Goal: Information Seeking & Learning: Learn about a topic

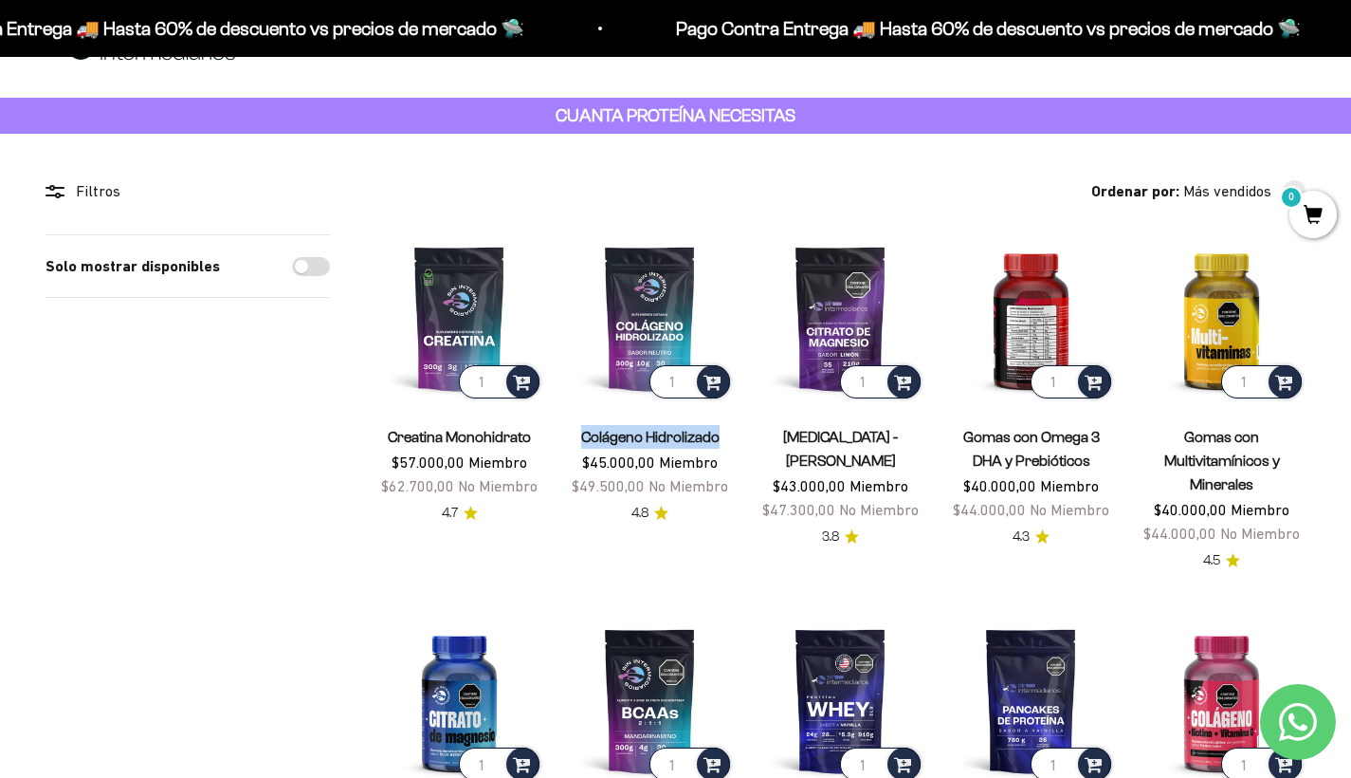
scroll to position [61, 0]
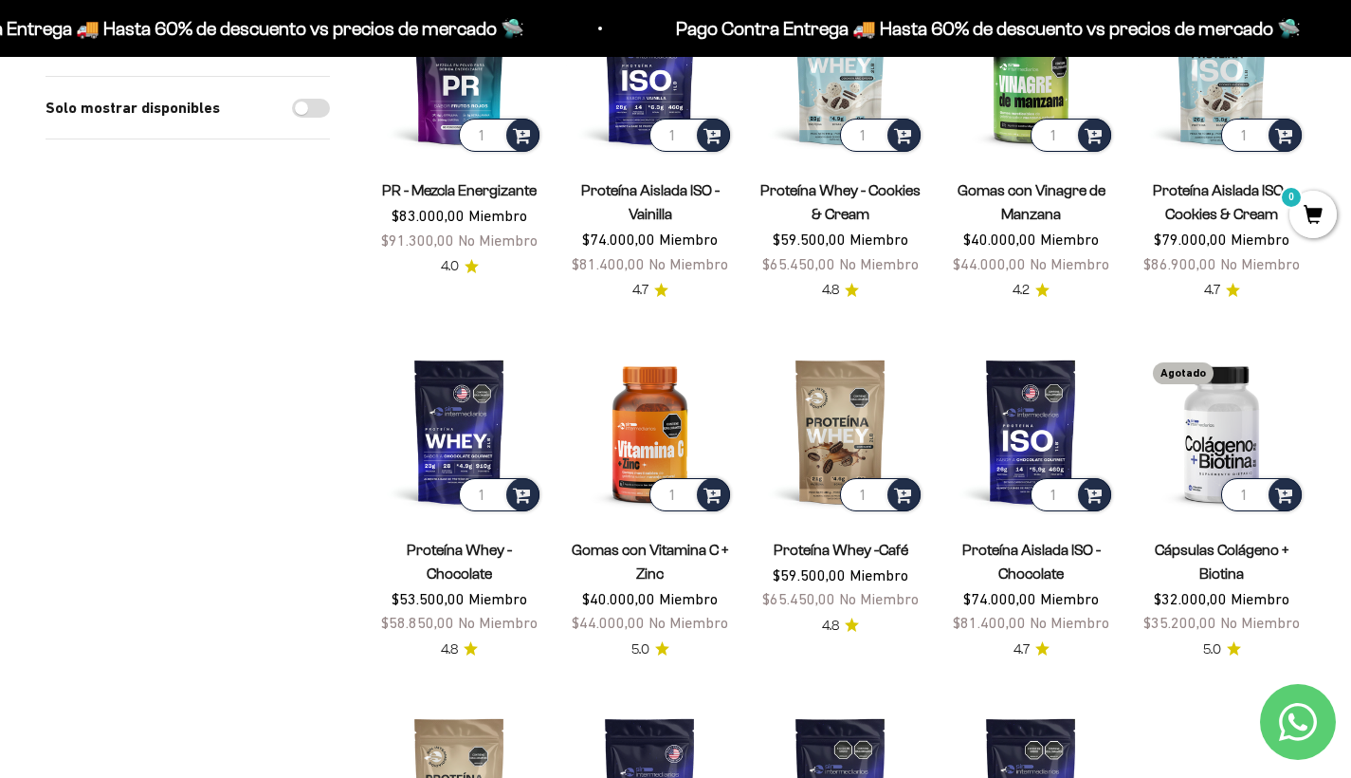
scroll to position [0, 0]
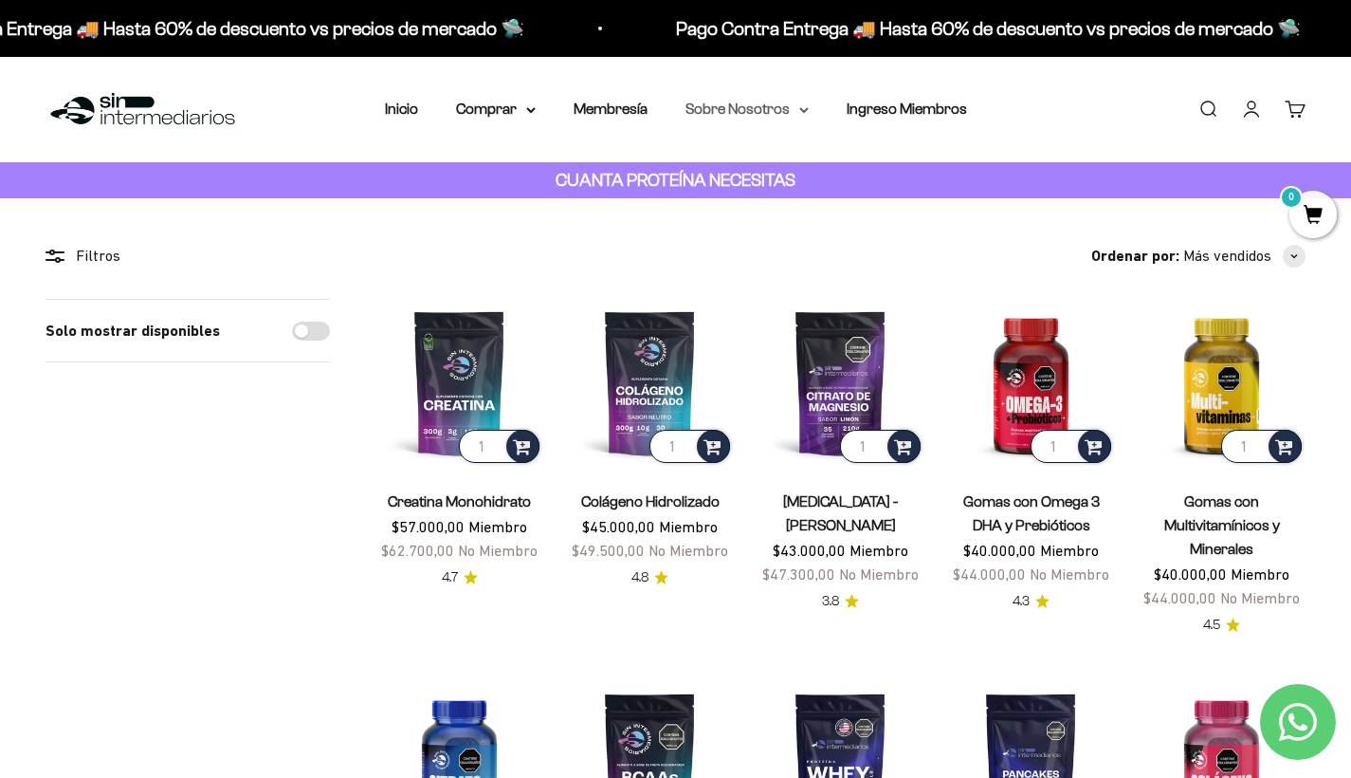
click at [803, 111] on icon at bounding box center [803, 110] width 9 height 7
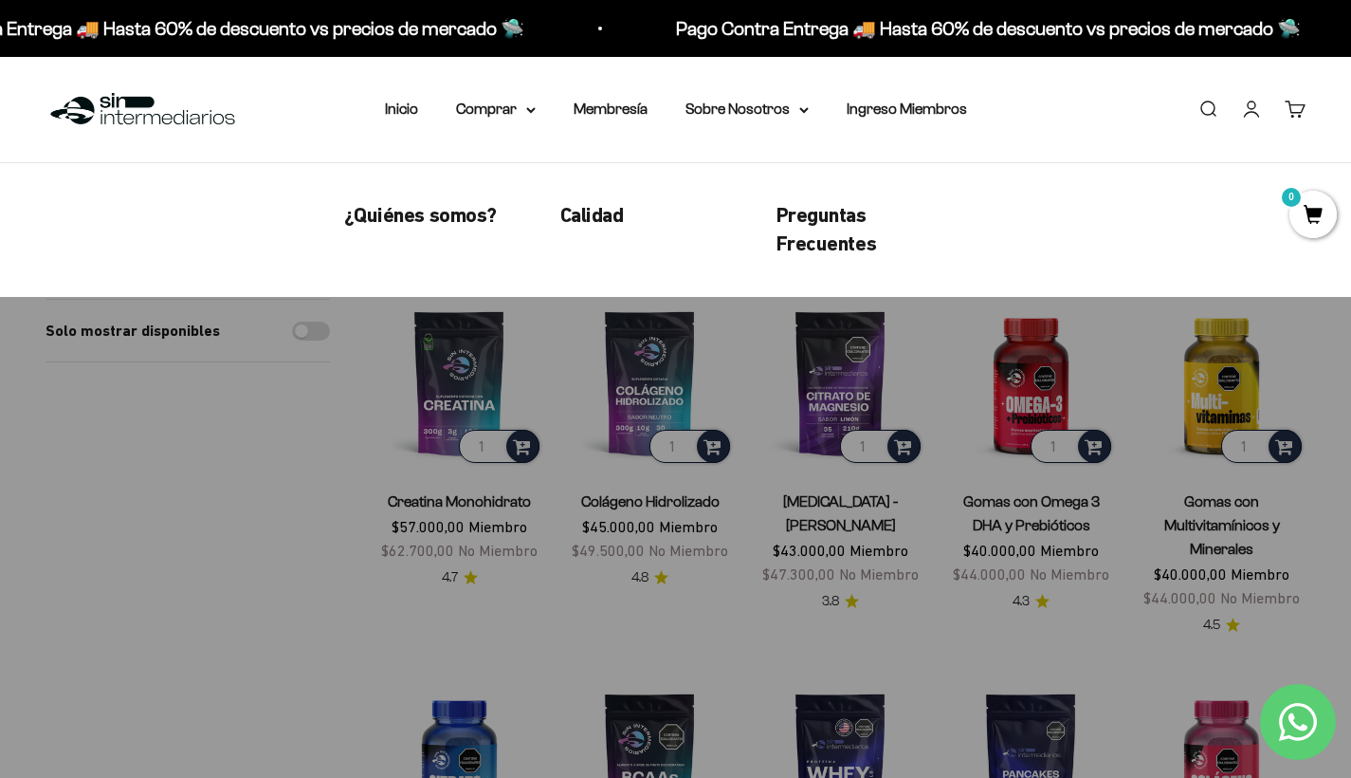
click at [815, 229] on link "Preguntas Frecuentes" at bounding box center [862, 230] width 171 height 59
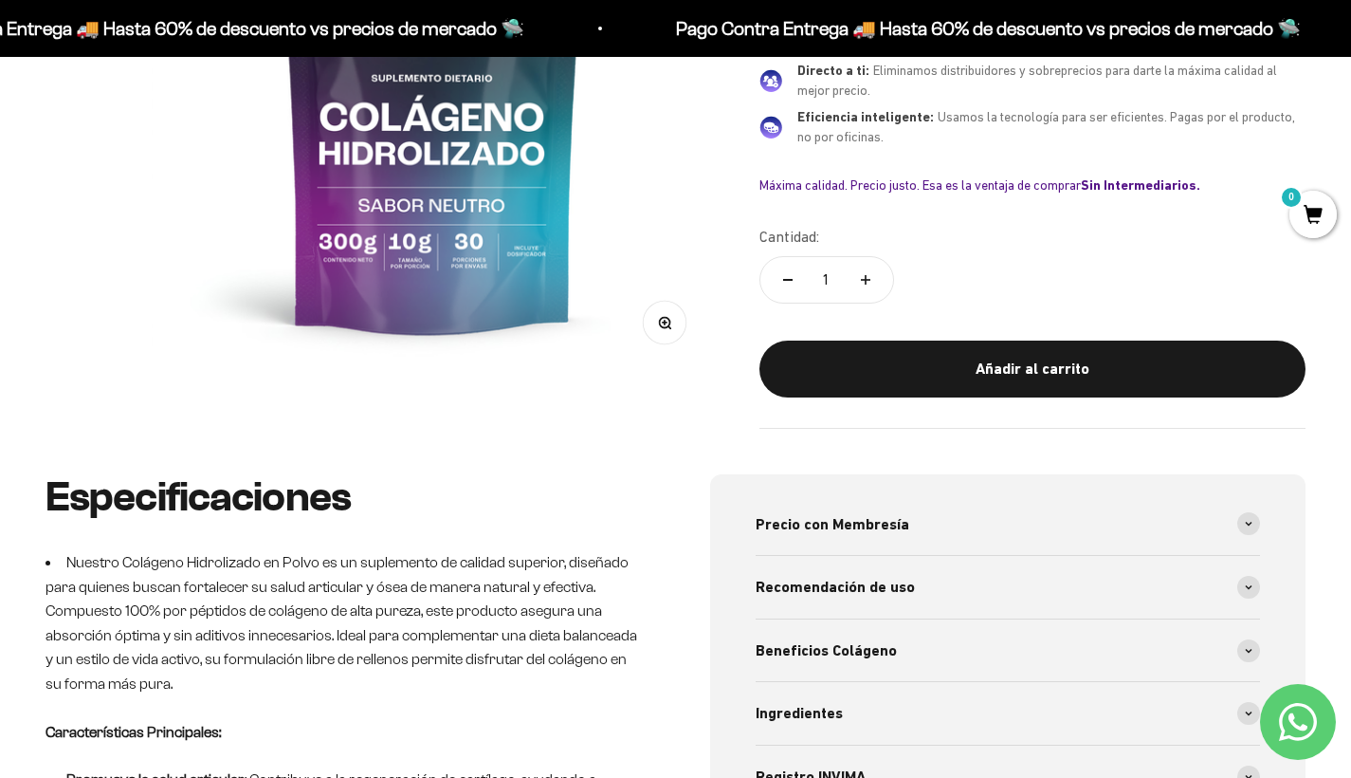
scroll to position [742, 0]
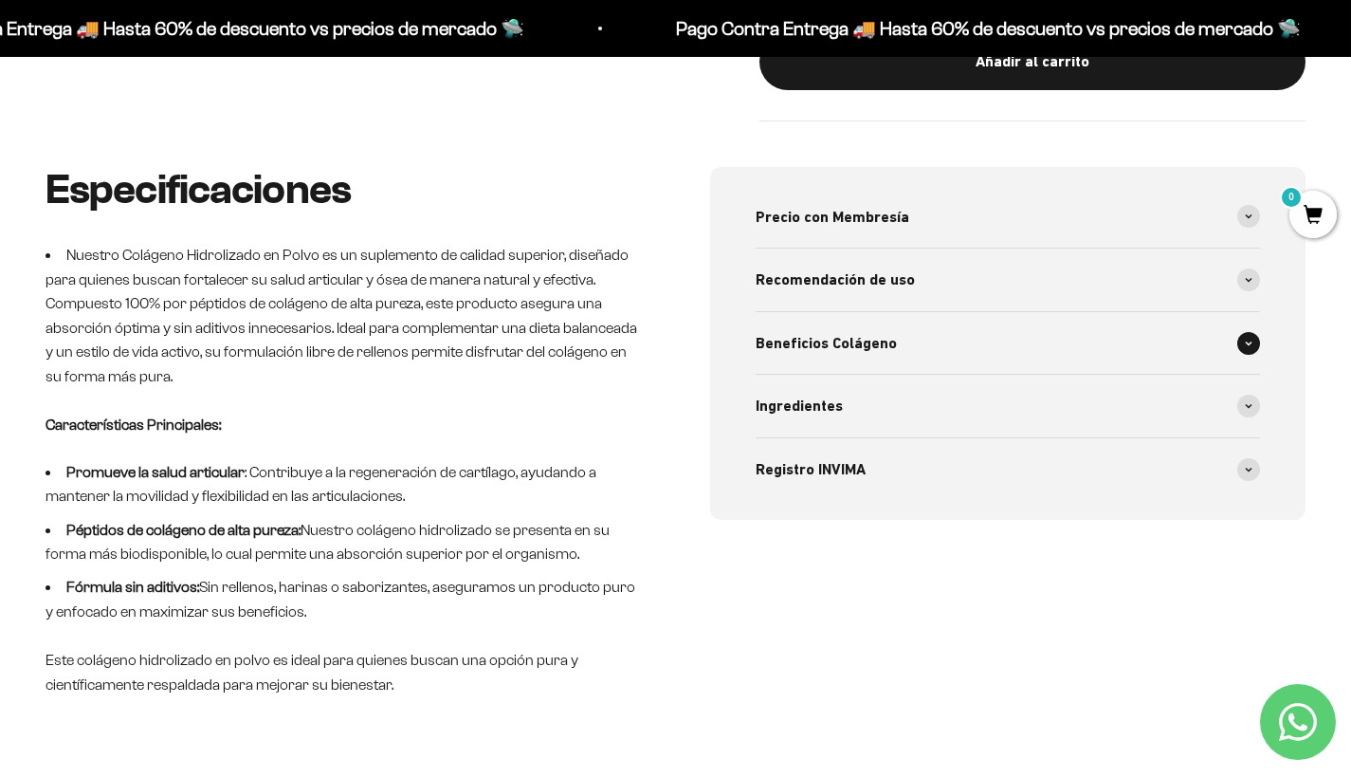
click at [1249, 332] on span at bounding box center [1249, 343] width 23 height 23
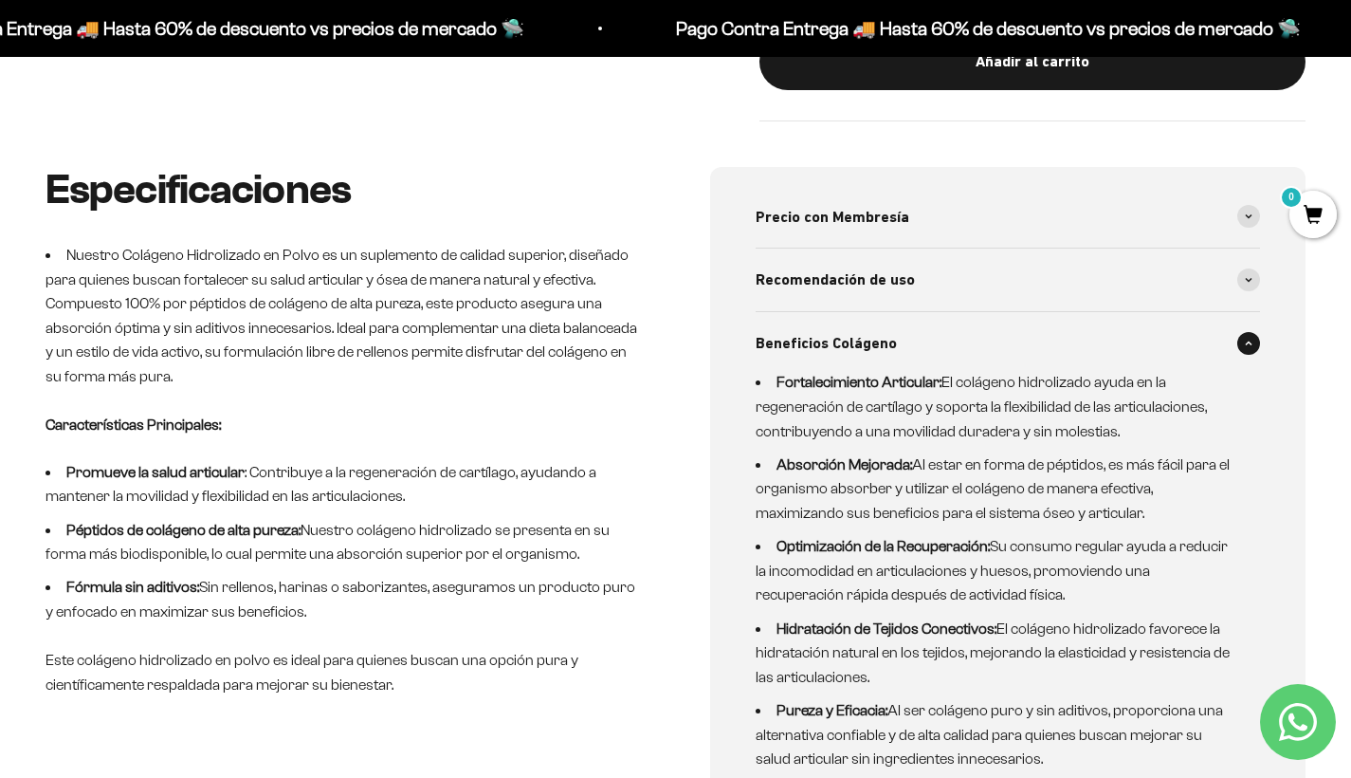
click at [1249, 332] on span at bounding box center [1249, 343] width 23 height 23
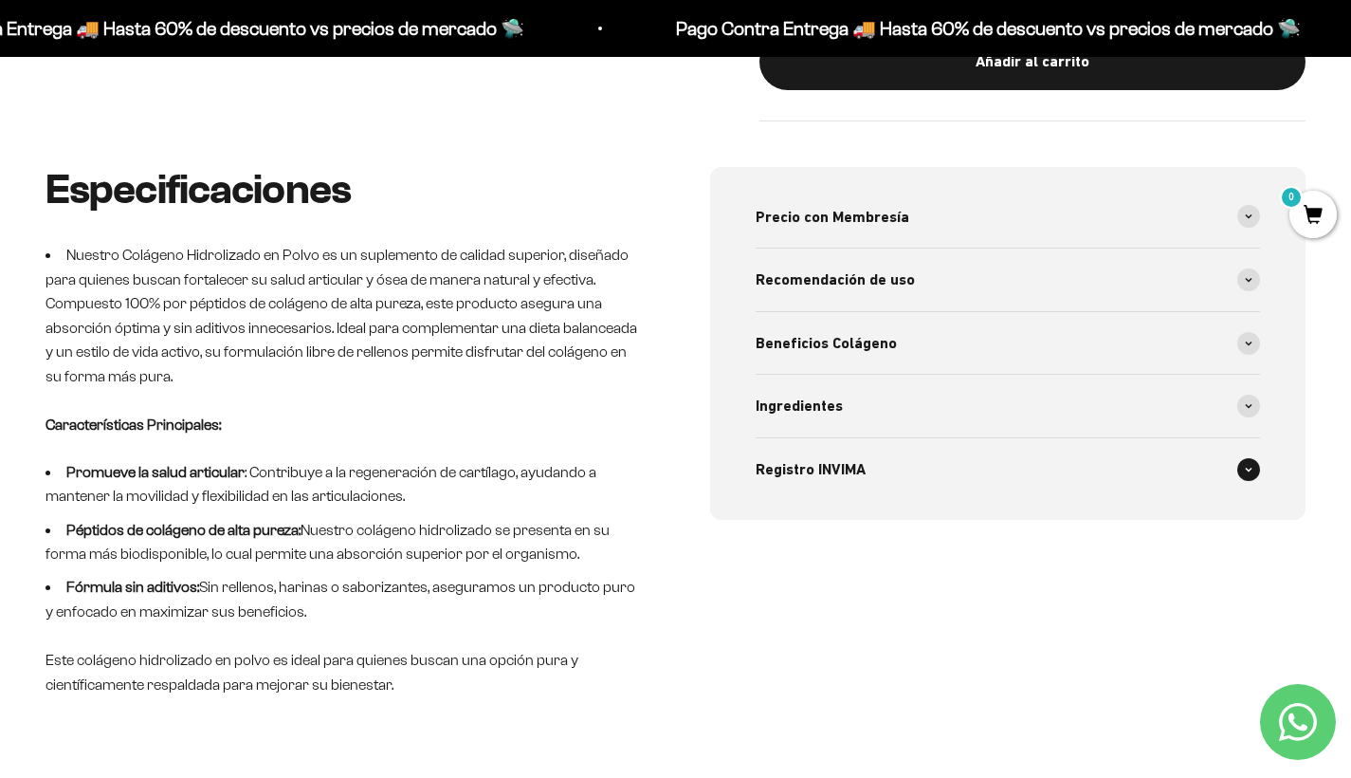
click at [1253, 458] on span at bounding box center [1249, 469] width 23 height 23
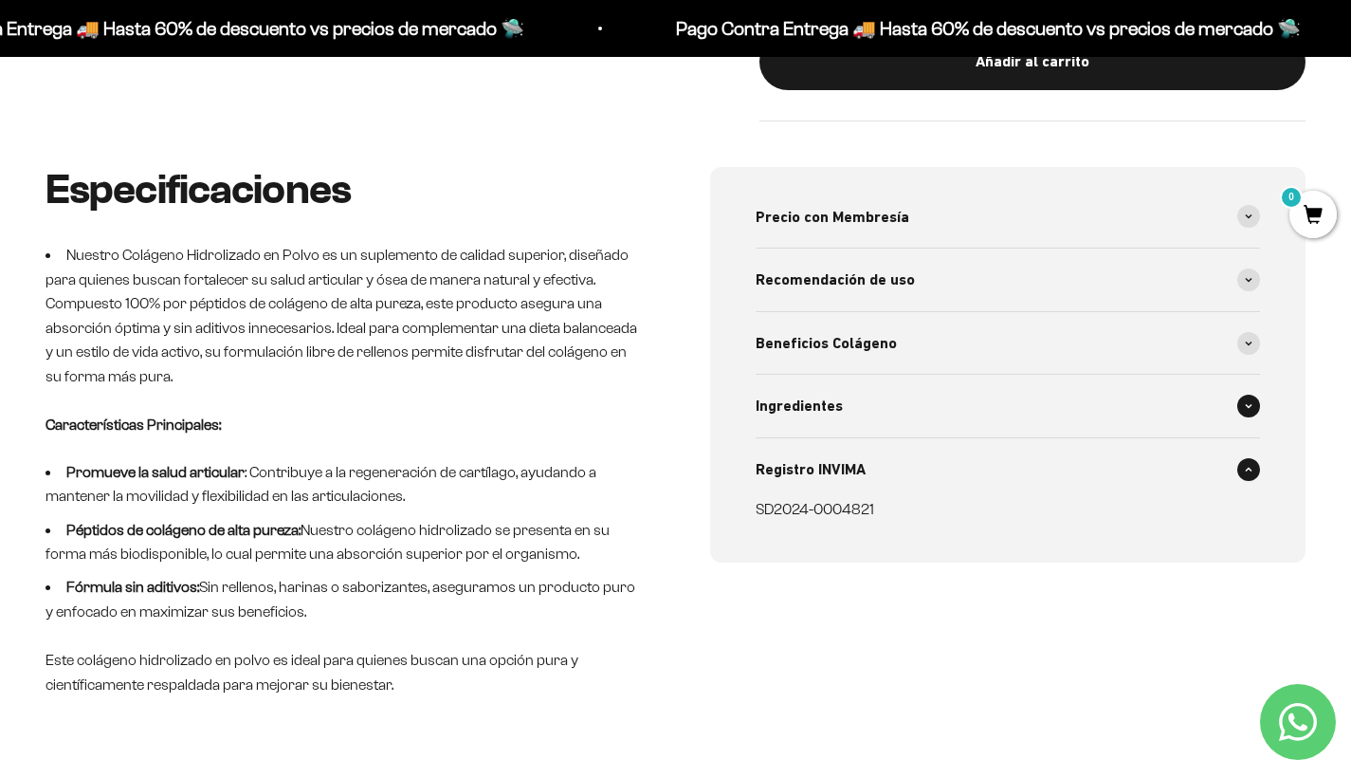
scroll to position [0, 0]
click at [1248, 405] on icon at bounding box center [1249, 406] width 6 height 3
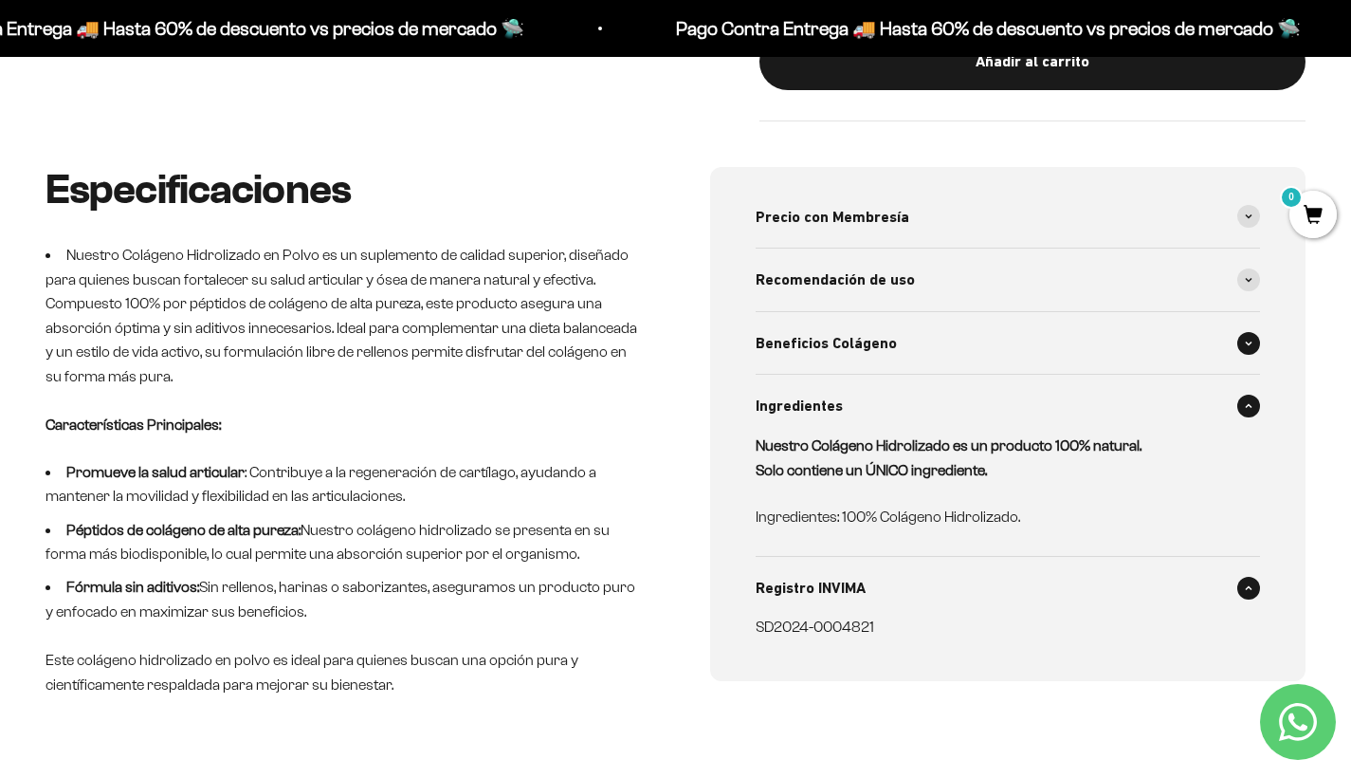
click at [1246, 341] on icon at bounding box center [1249, 342] width 6 height 3
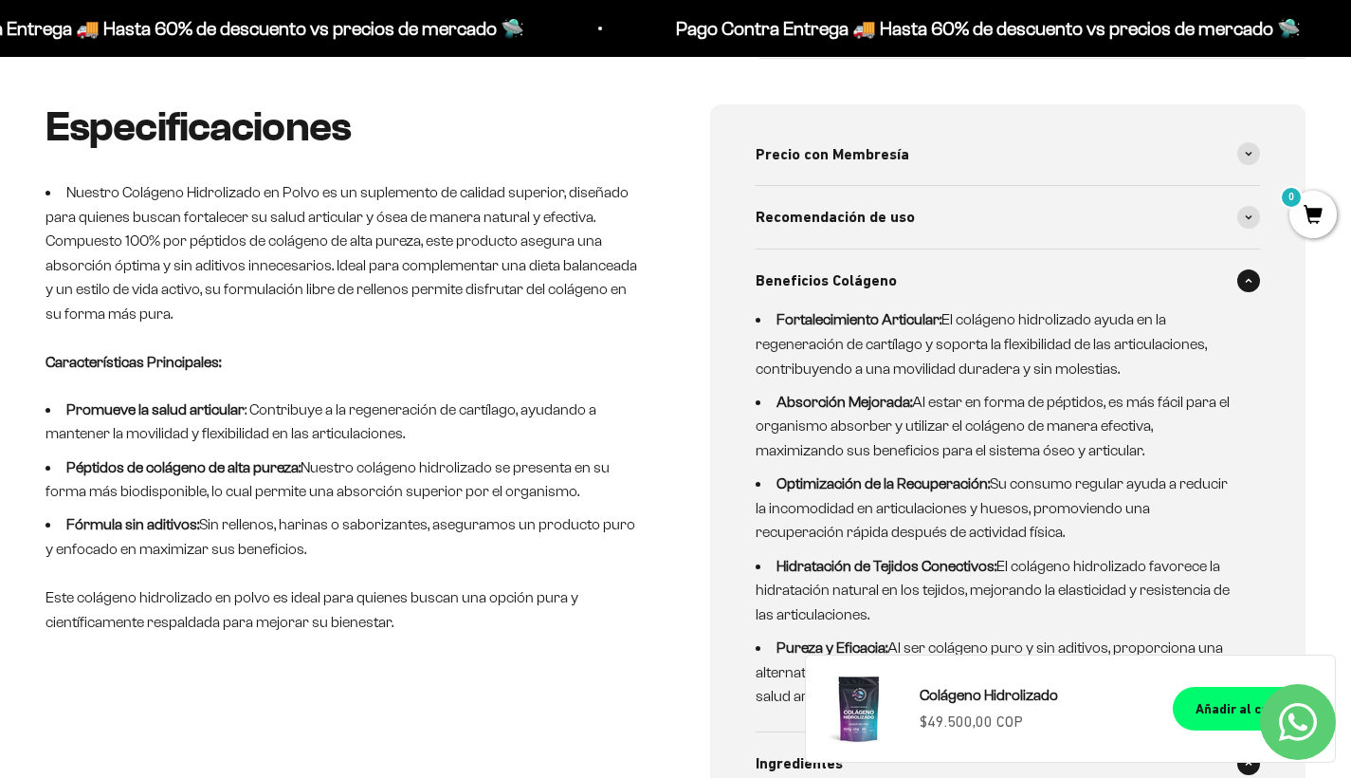
scroll to position [667, 0]
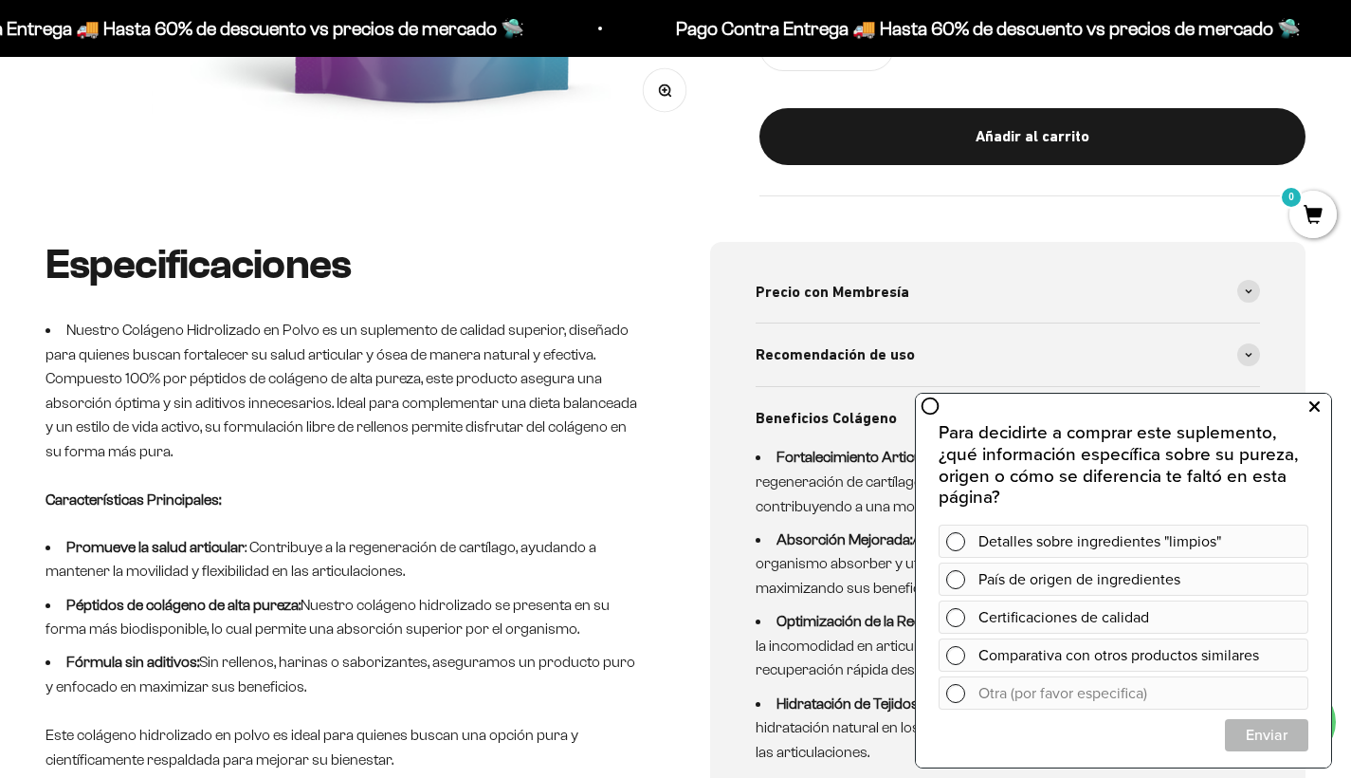
click at [1313, 407] on icon at bounding box center [1315, 406] width 10 height 25
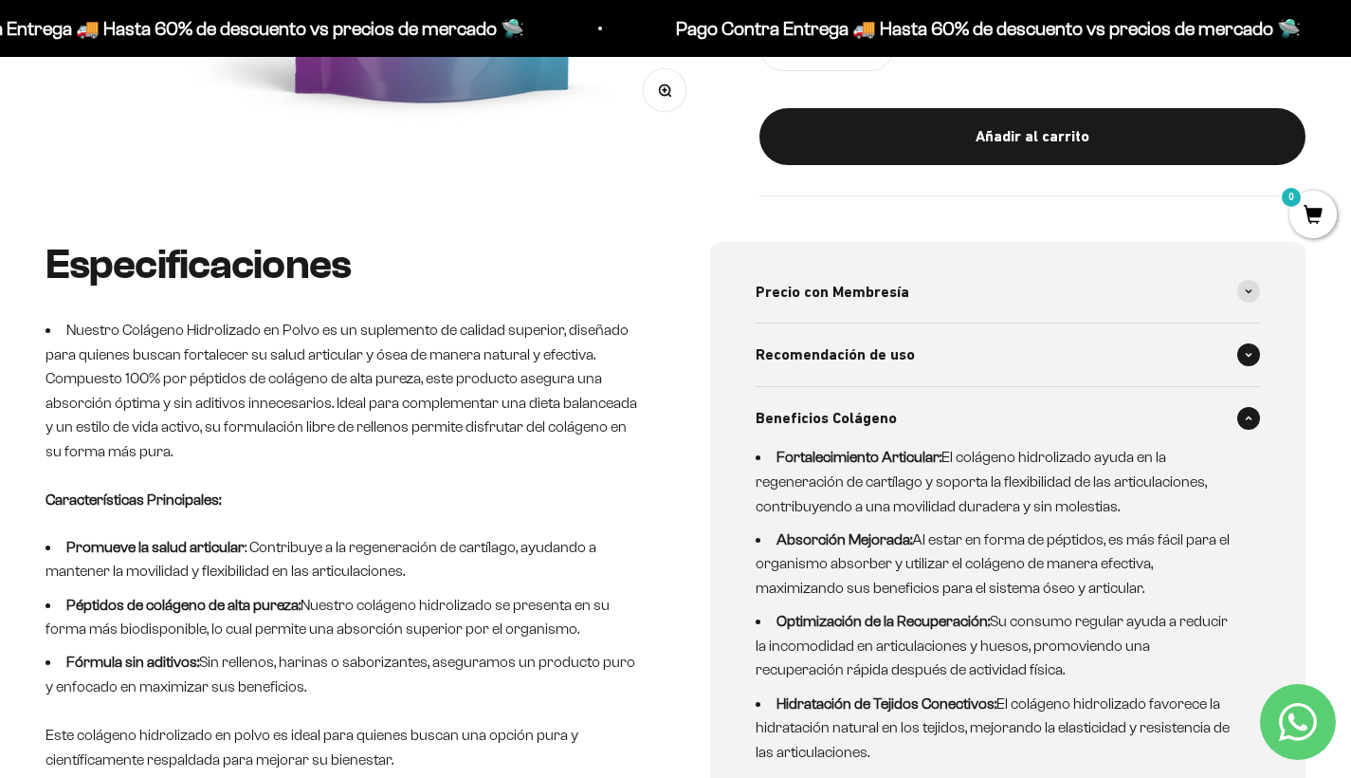
click at [1247, 352] on icon at bounding box center [1249, 355] width 8 height 6
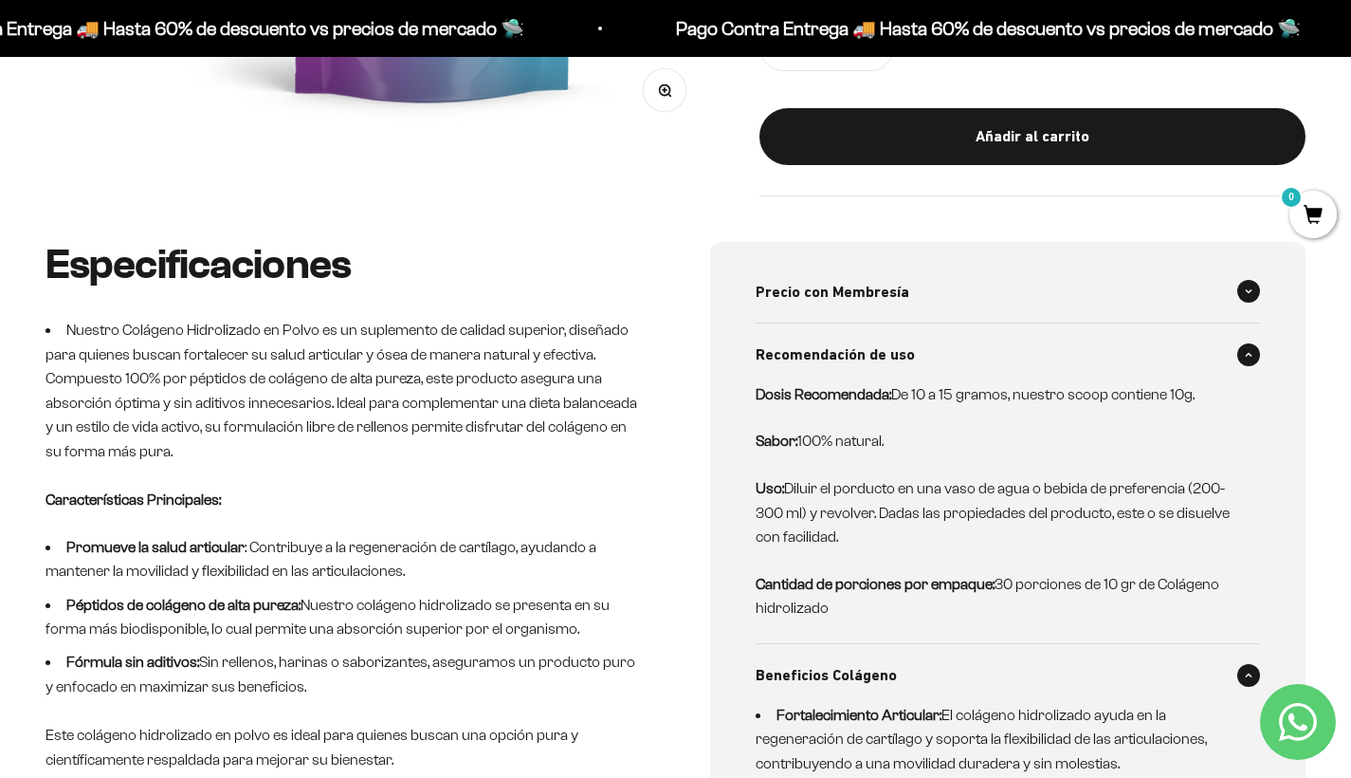
click at [1244, 280] on span at bounding box center [1249, 291] width 23 height 23
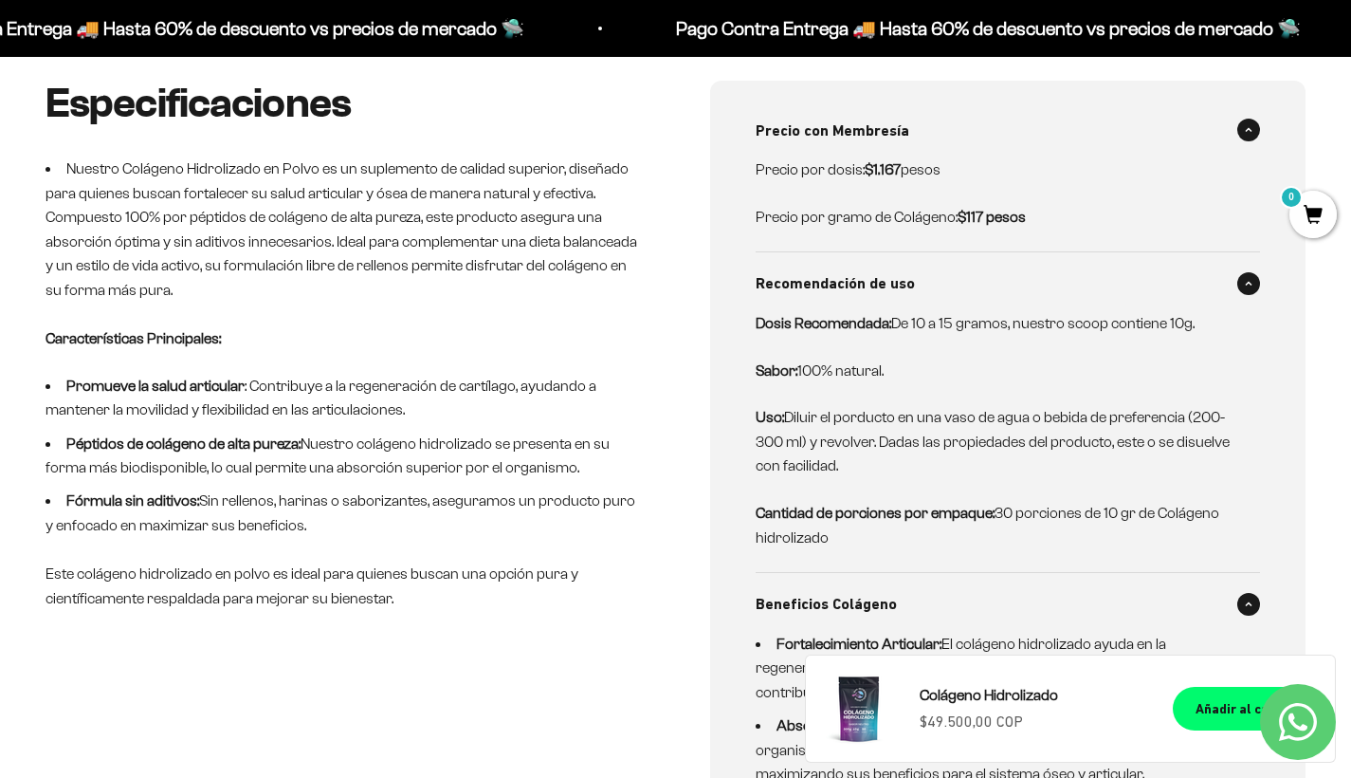
scroll to position [824, 0]
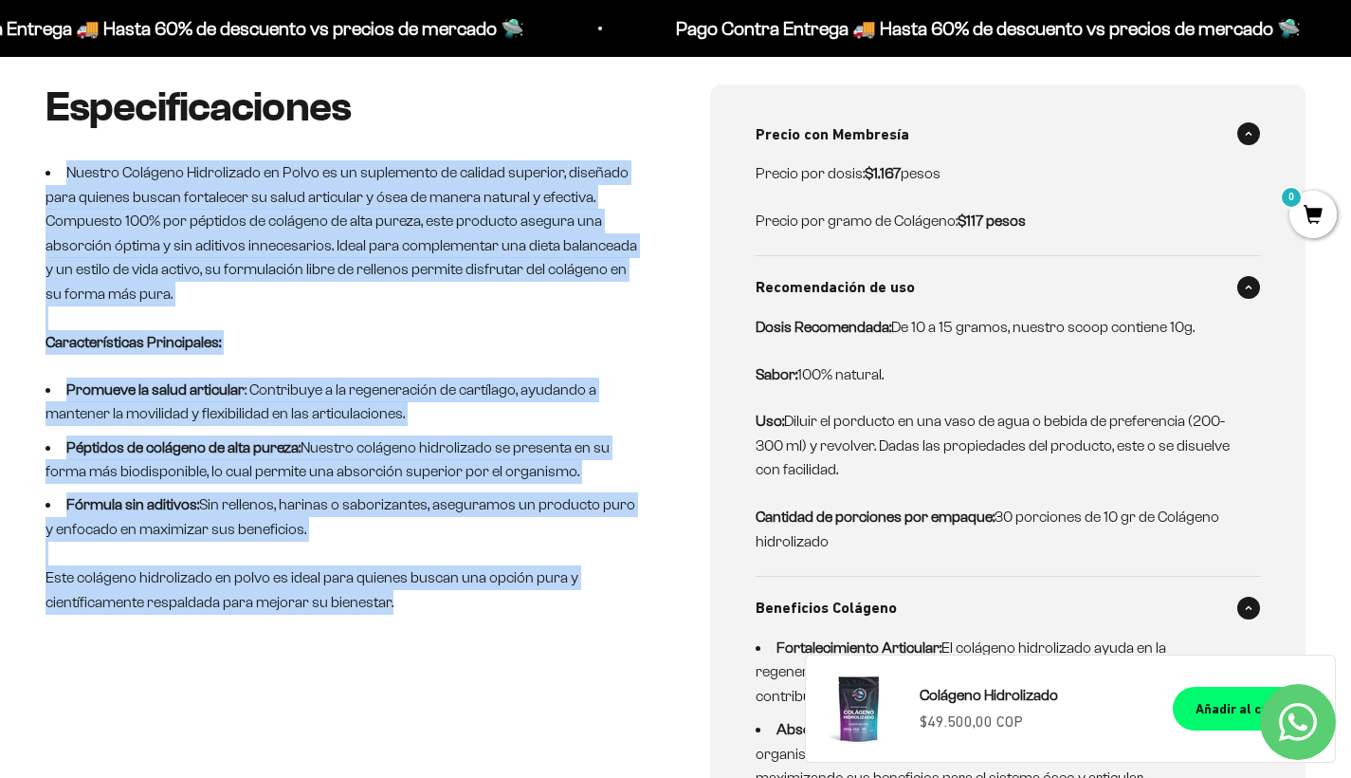
drag, startPoint x: 59, startPoint y: 157, endPoint x: 487, endPoint y: 601, distance: 617.0
click at [487, 601] on div "Especificaciones Nuestro Colágeno Hidrolizado en Polvo es un suplemento de cali…" at bounding box center [344, 724] width 596 height 1281
click at [482, 597] on div "Especificaciones Nuestro Colágeno Hidrolizado en Polvo es un suplemento de cali…" at bounding box center [344, 724] width 596 height 1281
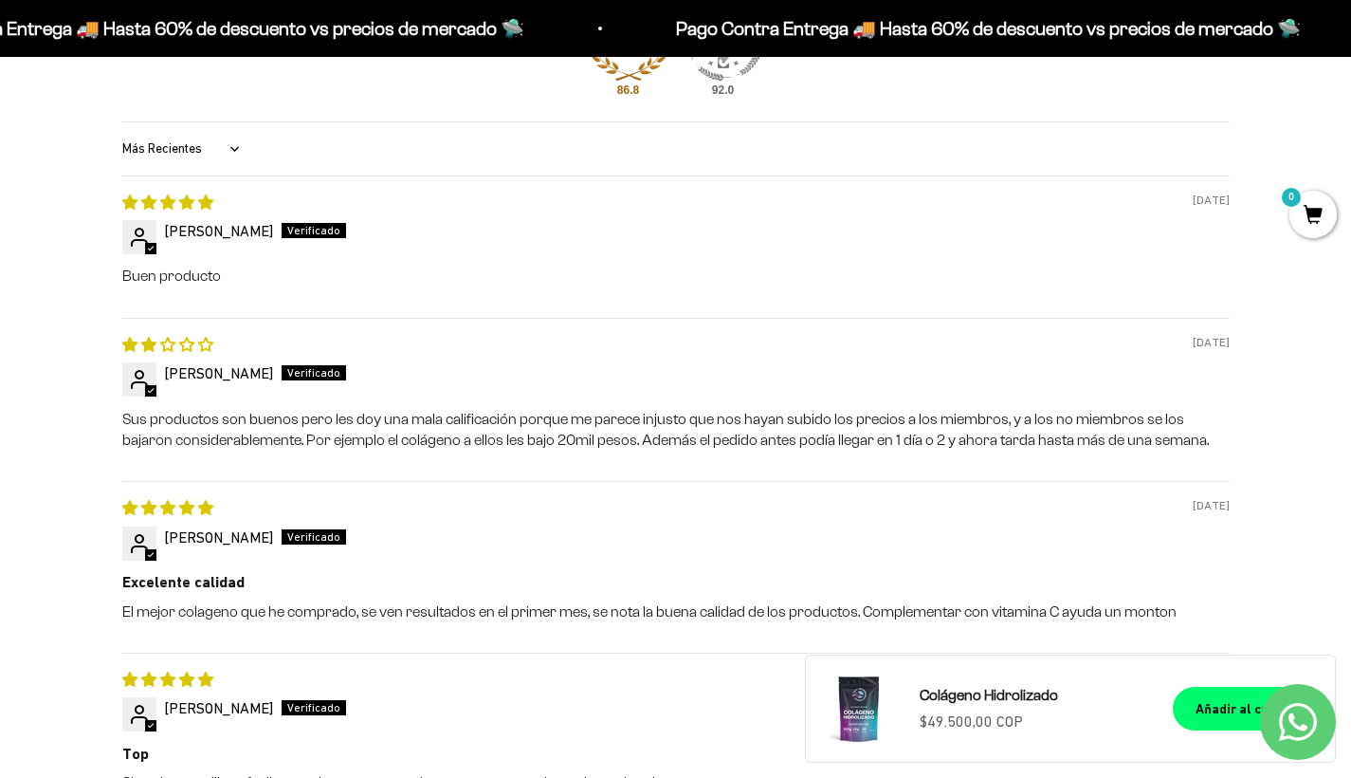
scroll to position [2516, 0]
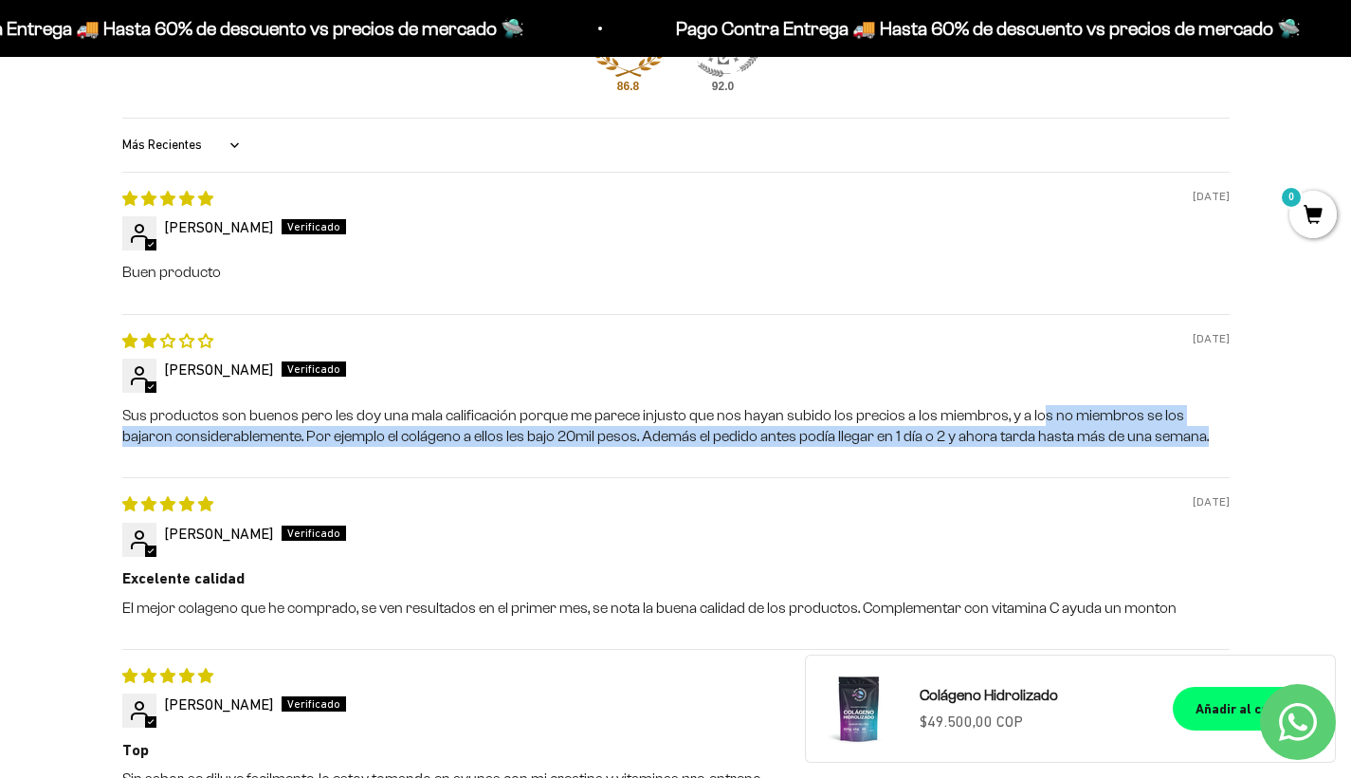
drag, startPoint x: 1033, startPoint y: 381, endPoint x: 588, endPoint y: 468, distance: 453.2
click at [587, 468] on div "08/21/2025 Ruby Daliris Rojas Buen producto 08/21/2025 Ruby Daliris Rojas Sus p…" at bounding box center [676, 581] width 1108 height 819
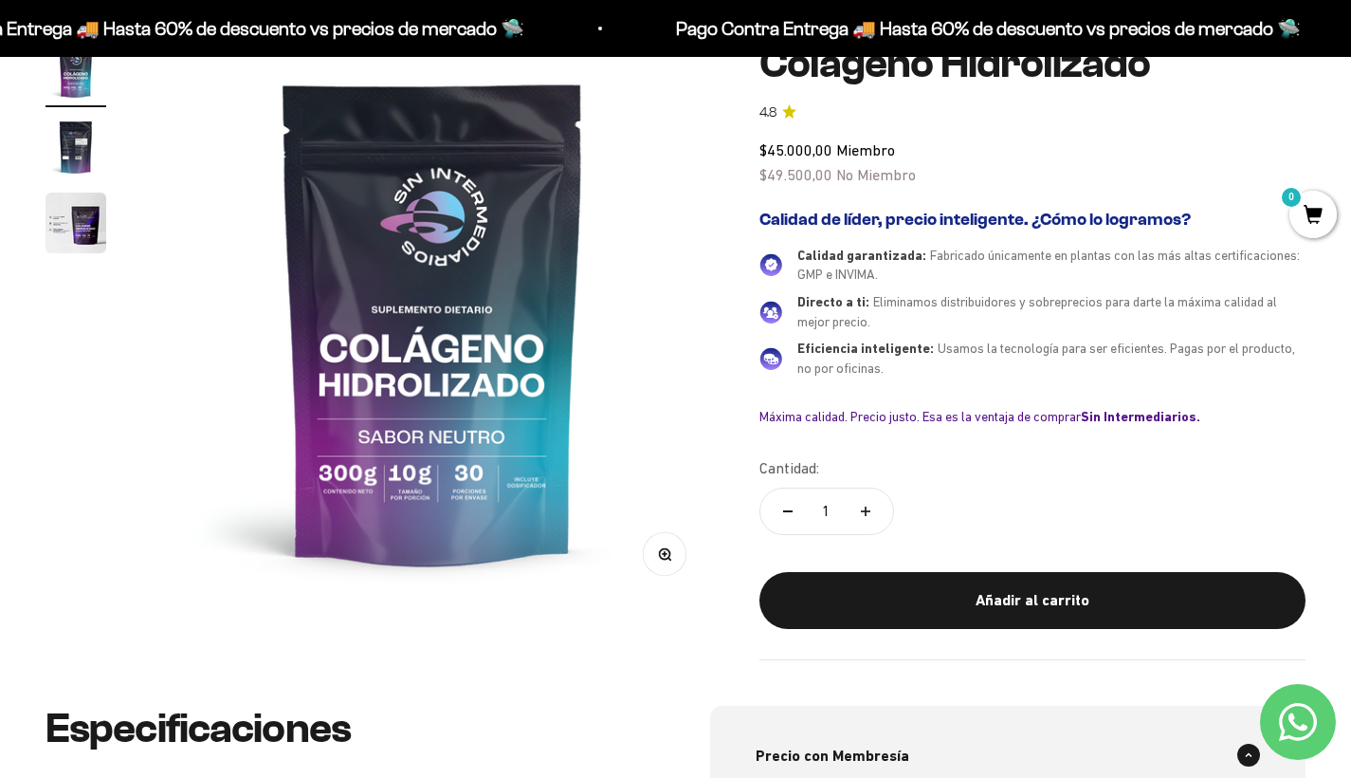
scroll to position [0, 0]
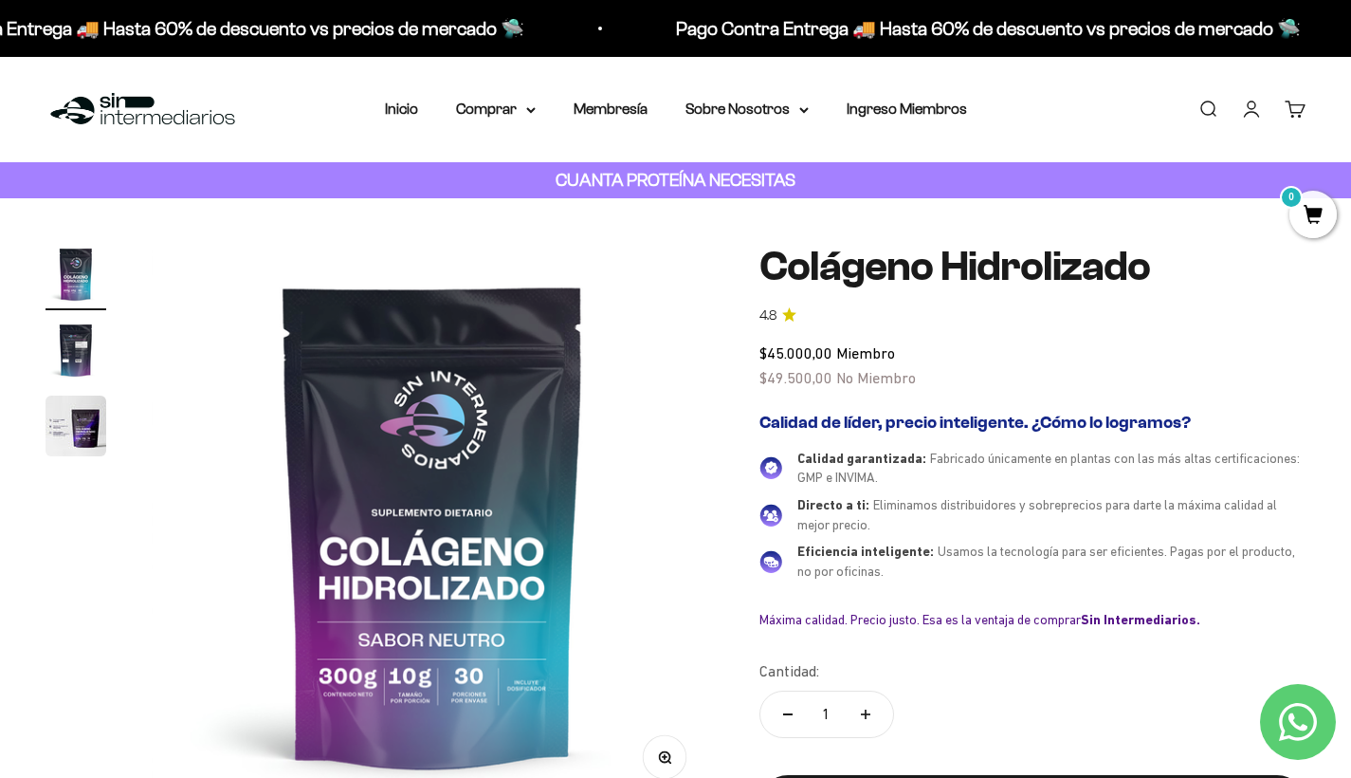
click at [84, 358] on img "Ir al artículo 2" at bounding box center [76, 350] width 61 height 61
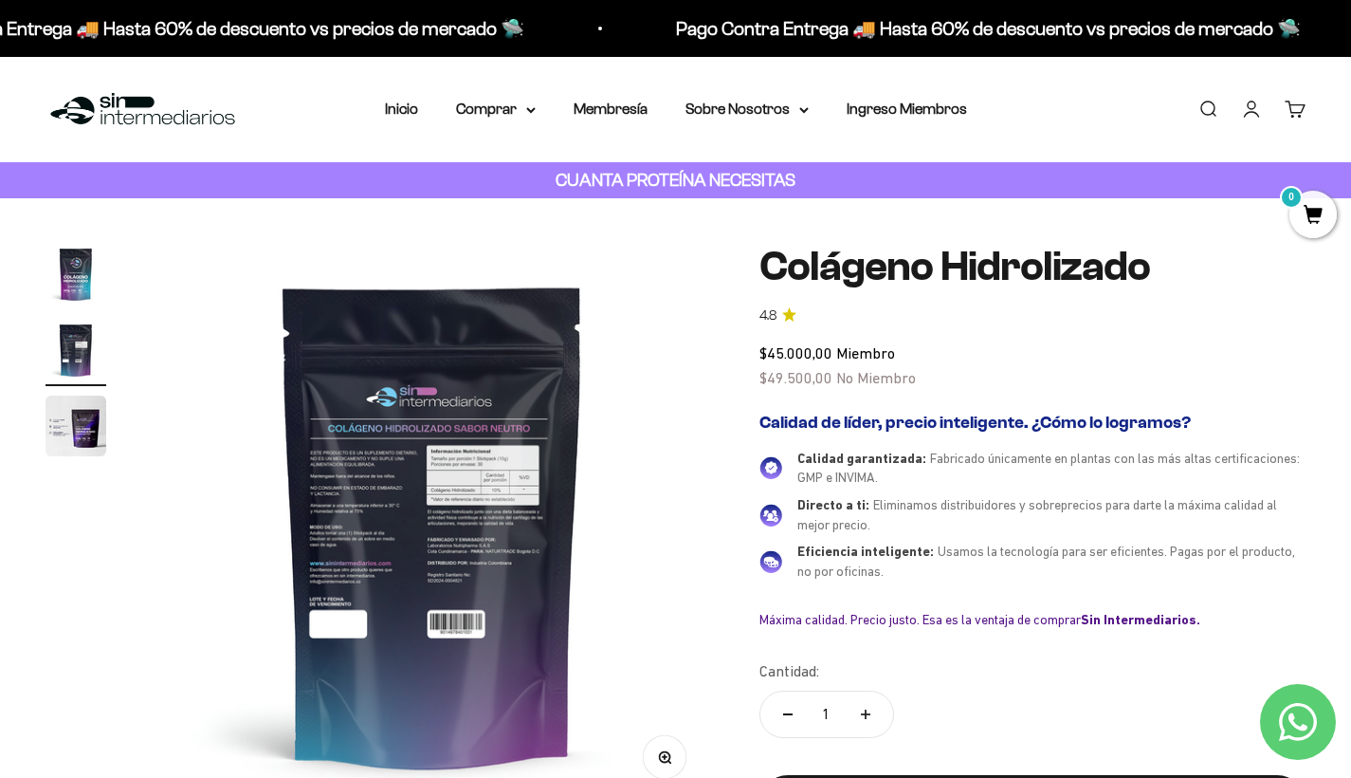
click at [438, 454] on img at bounding box center [433, 525] width 562 height 562
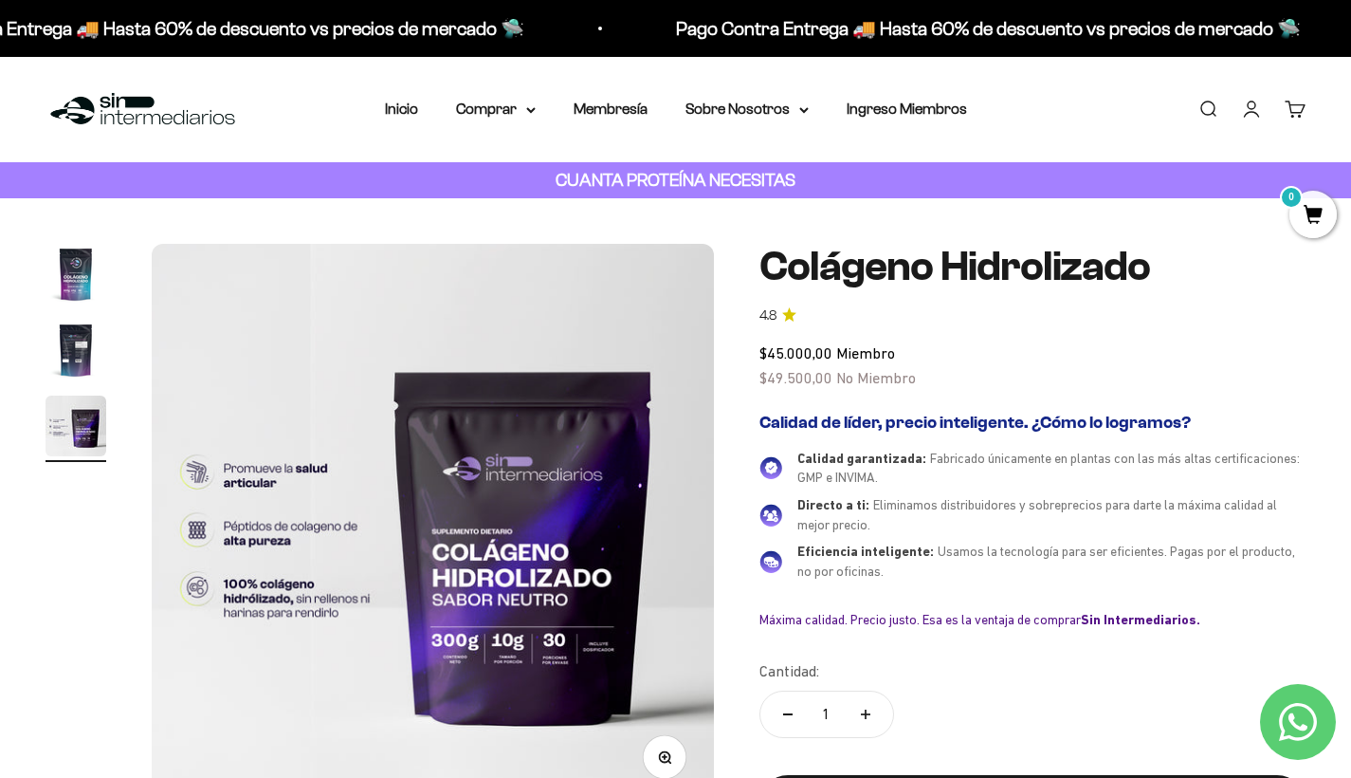
click at [75, 357] on img "Ir al artículo 2" at bounding box center [76, 350] width 61 height 61
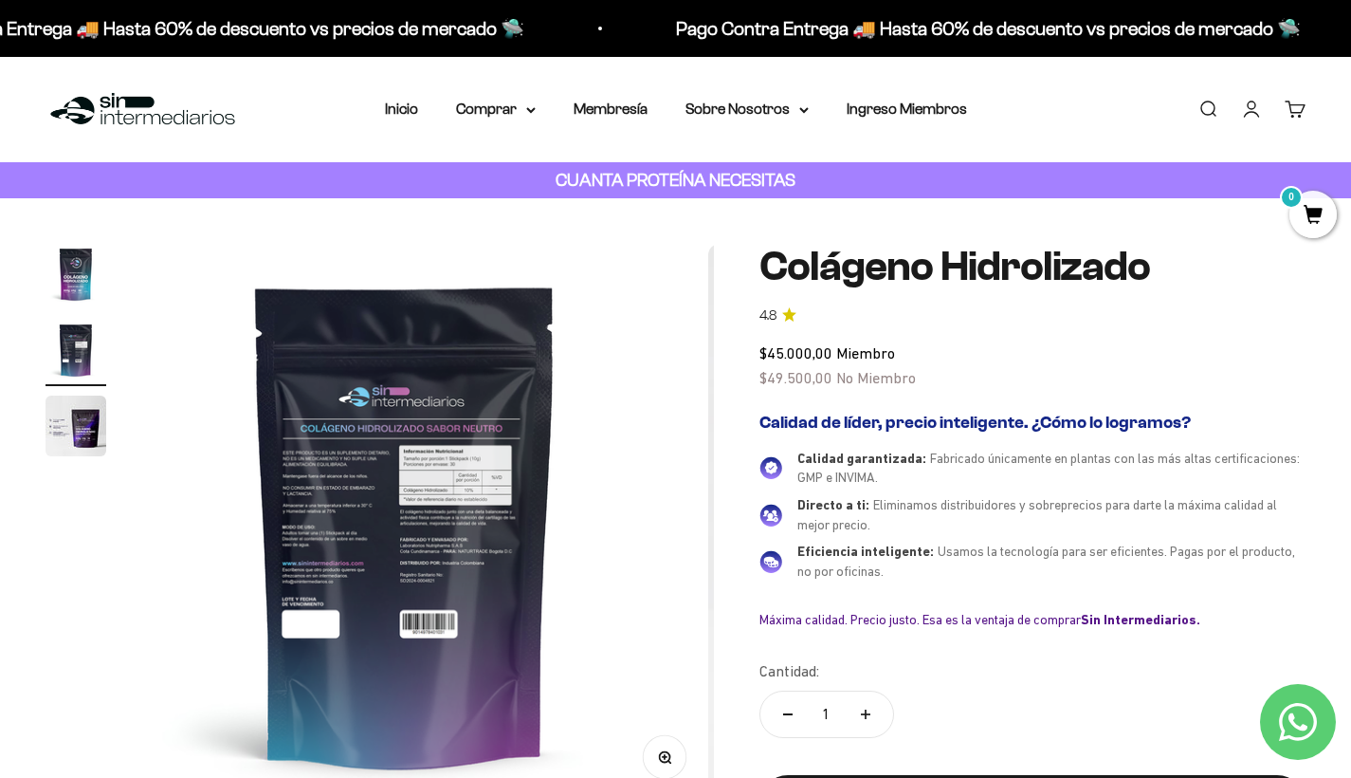
scroll to position [0, 585]
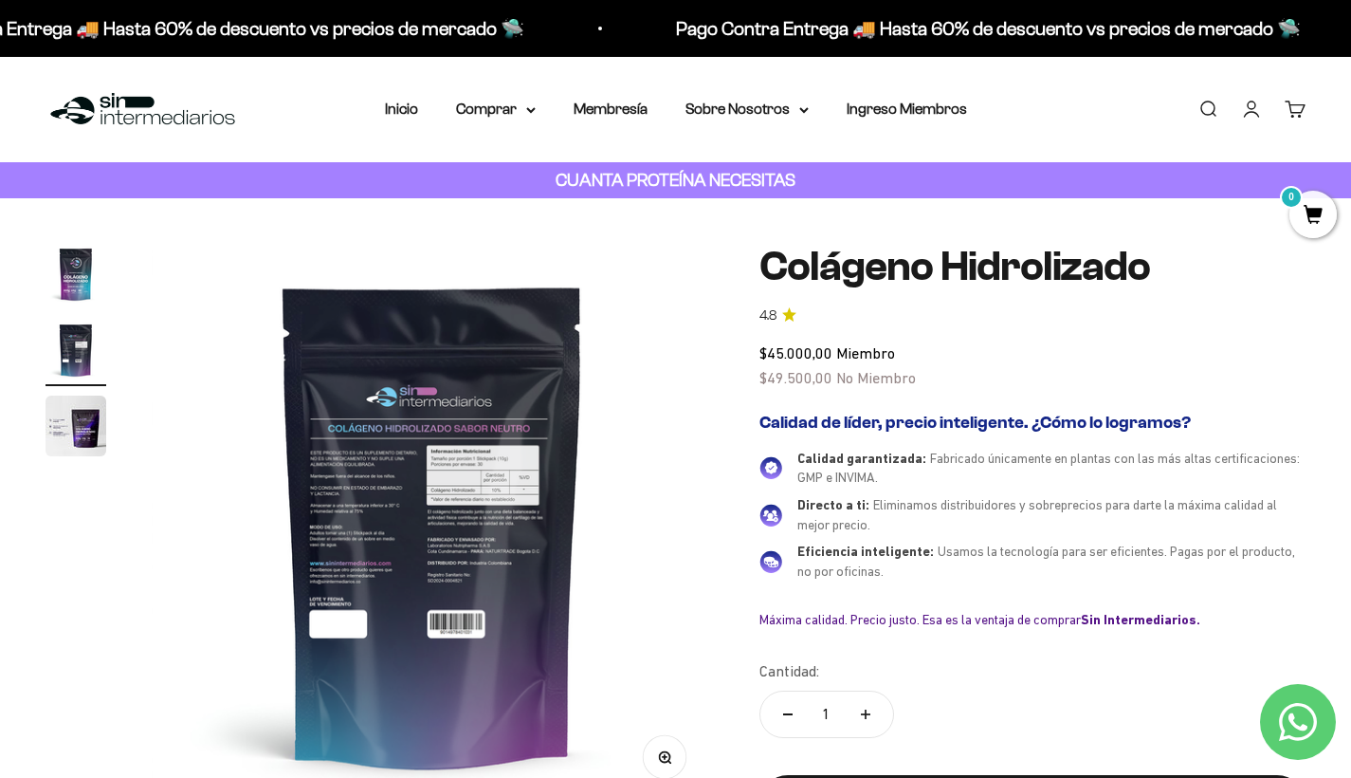
click at [1307, 718] on icon "Contact us on WhatsApp" at bounding box center [1298, 722] width 38 height 38
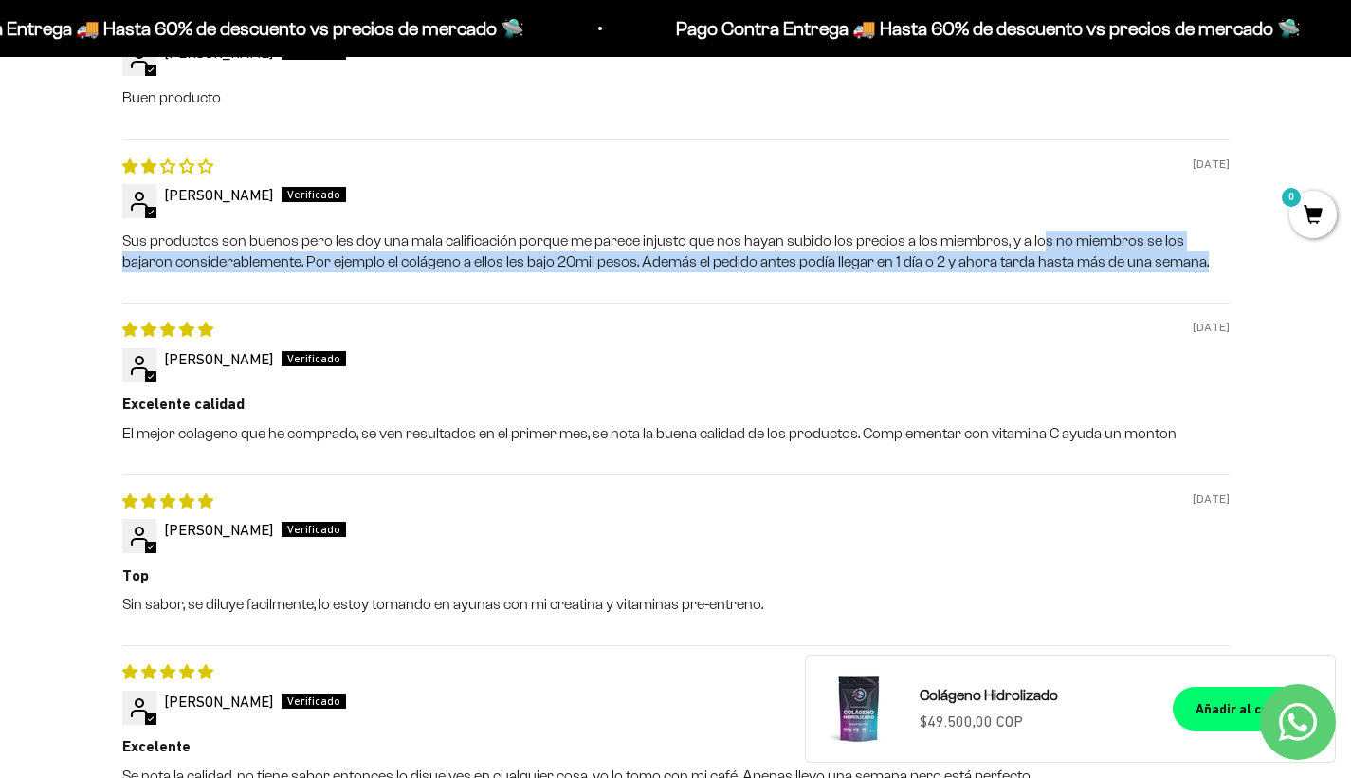
scroll to position [1406, 0]
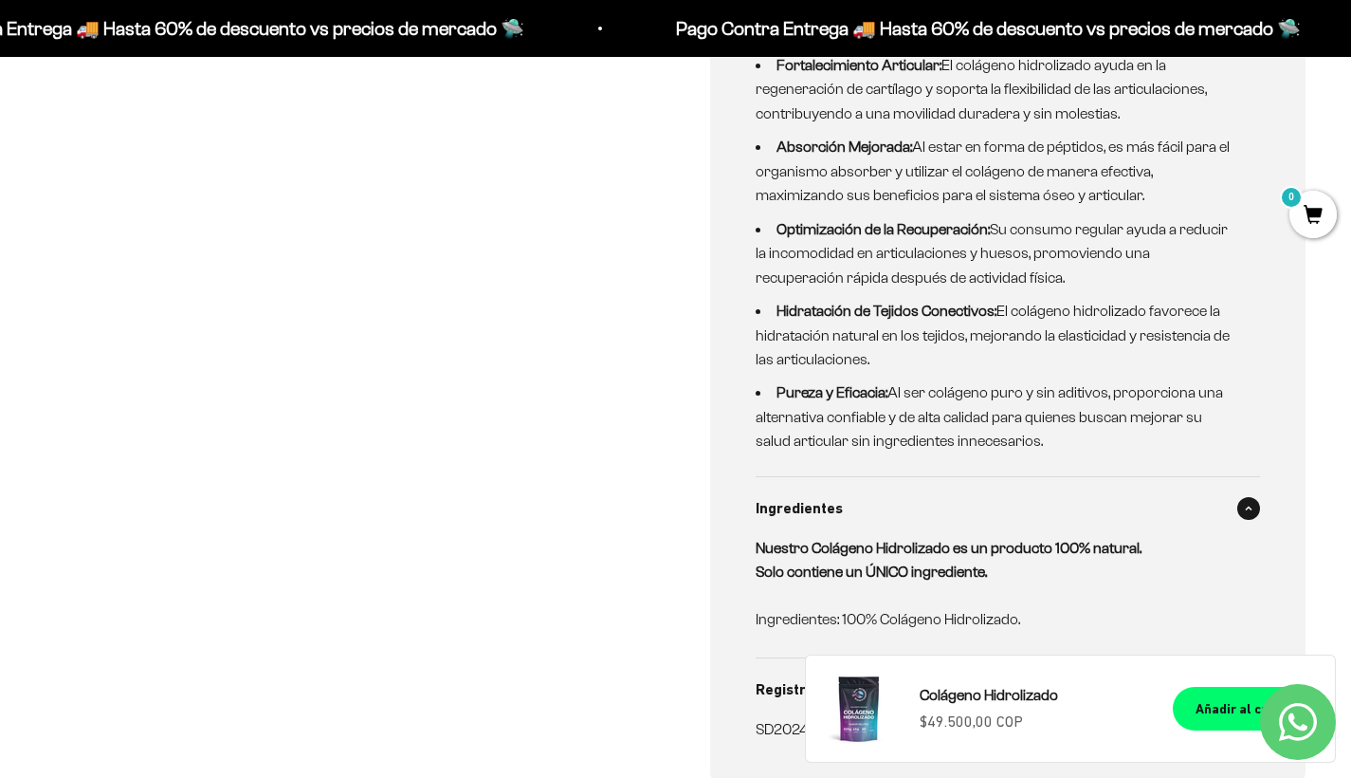
click at [1309, 717] on icon "Contact us on WhatsApp" at bounding box center [1298, 722] width 38 height 38
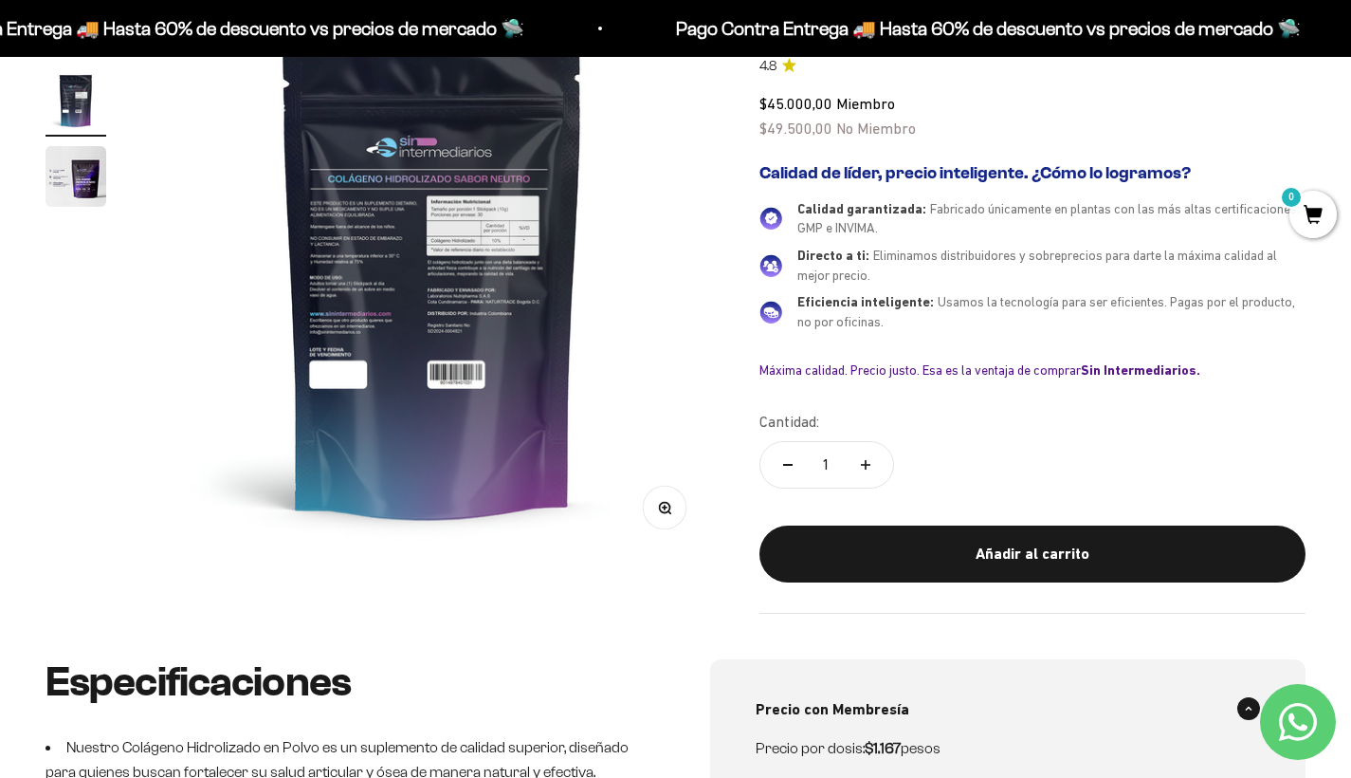
scroll to position [220, 0]
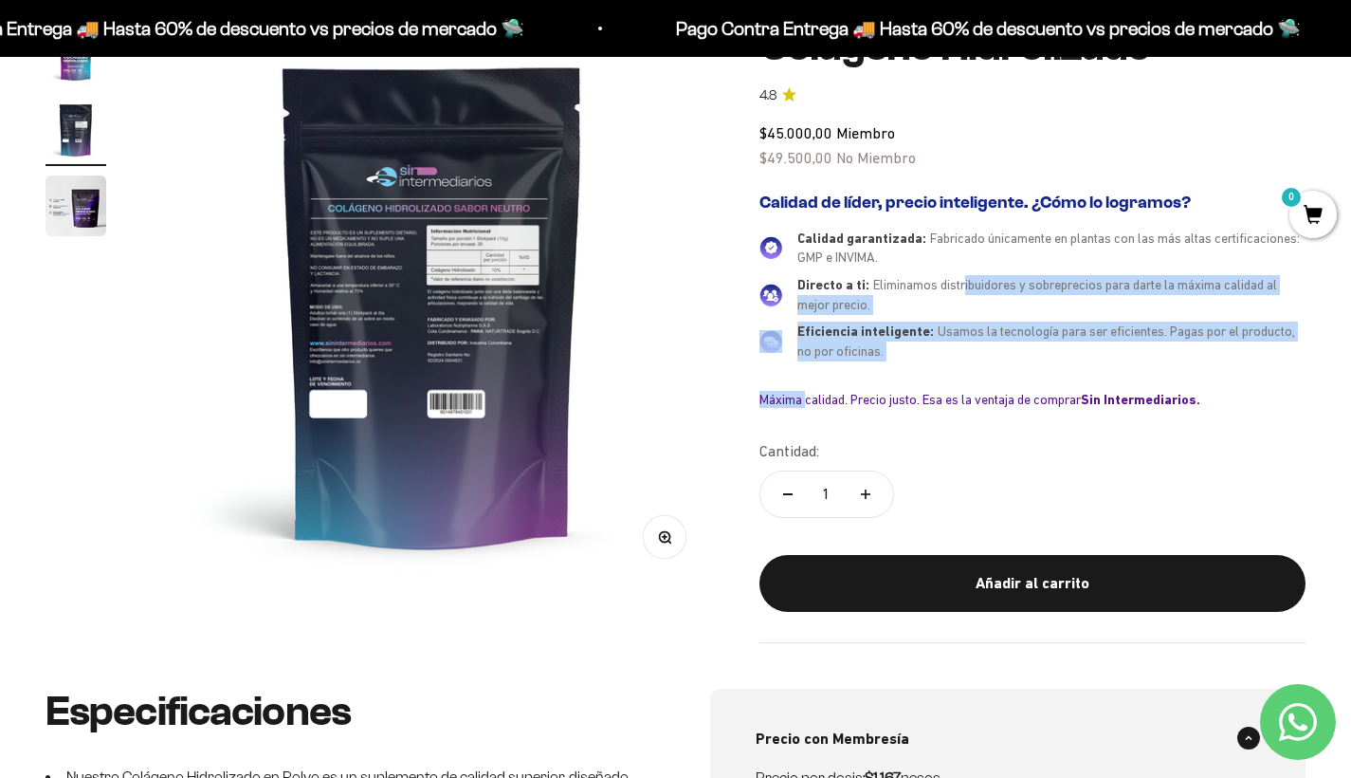
drag, startPoint x: 963, startPoint y: 282, endPoint x: 1024, endPoint y: 355, distance: 94.9
click at [1024, 355] on div "Calidad de líder, precio inteligente. ¿Cómo lo logramos? Calidad garantizada: F…" at bounding box center [1033, 300] width 546 height 215
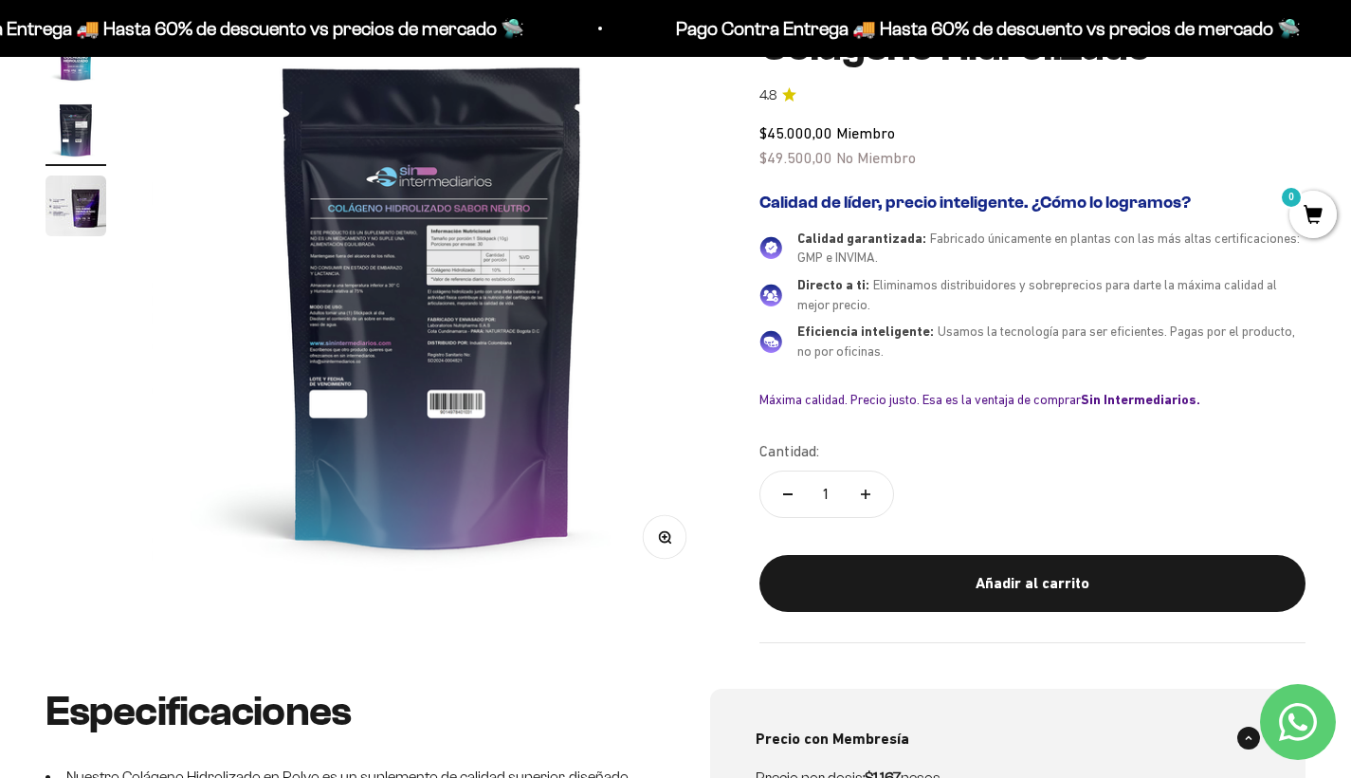
click at [1073, 439] on div "Cantidad: 1" at bounding box center [1033, 481] width 546 height 85
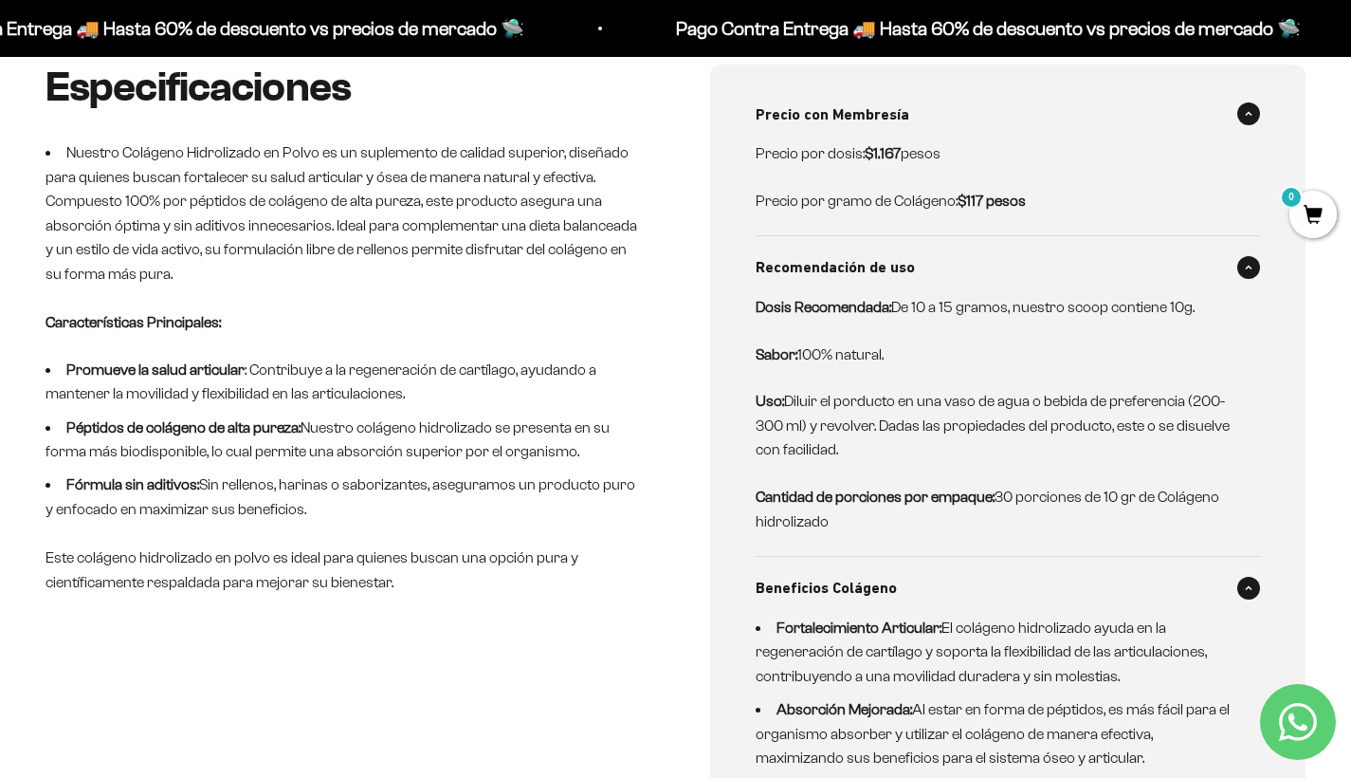
scroll to position [0, 0]
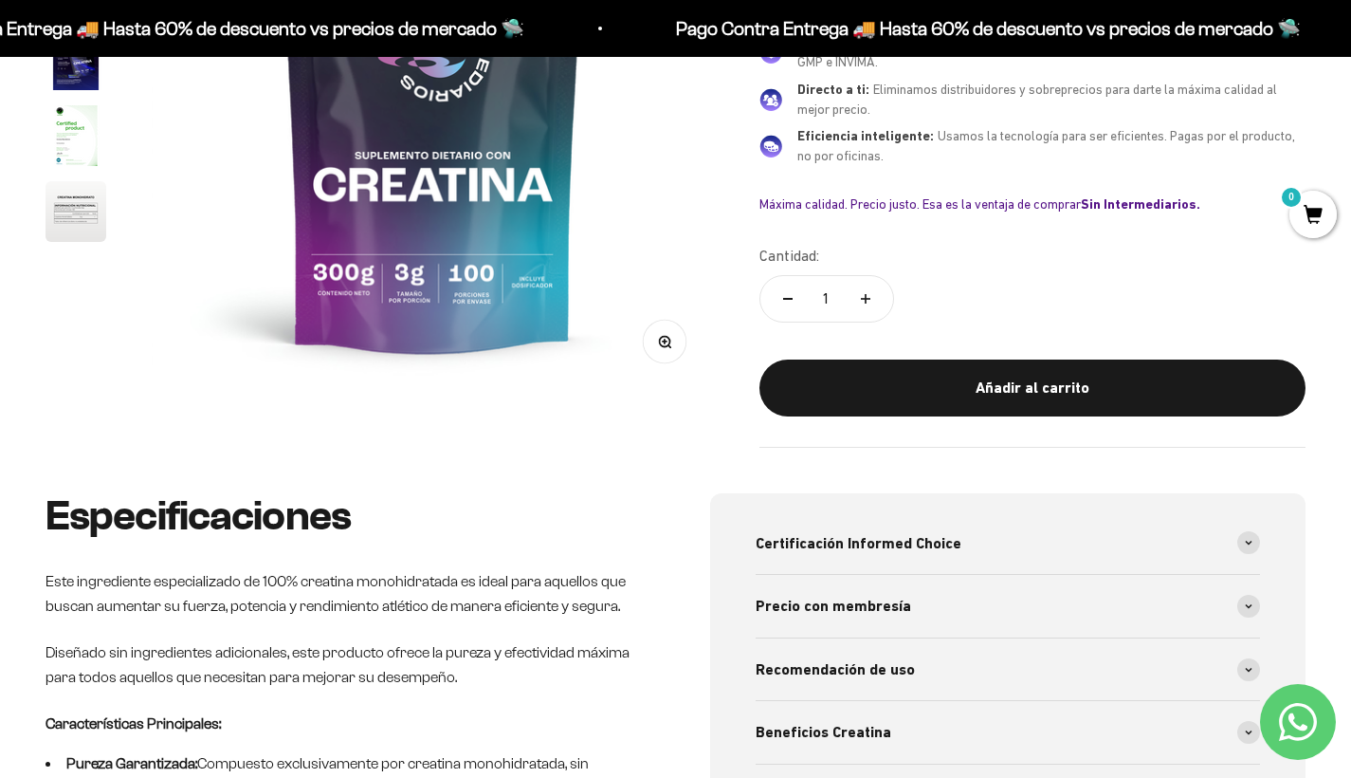
scroll to position [437, 0]
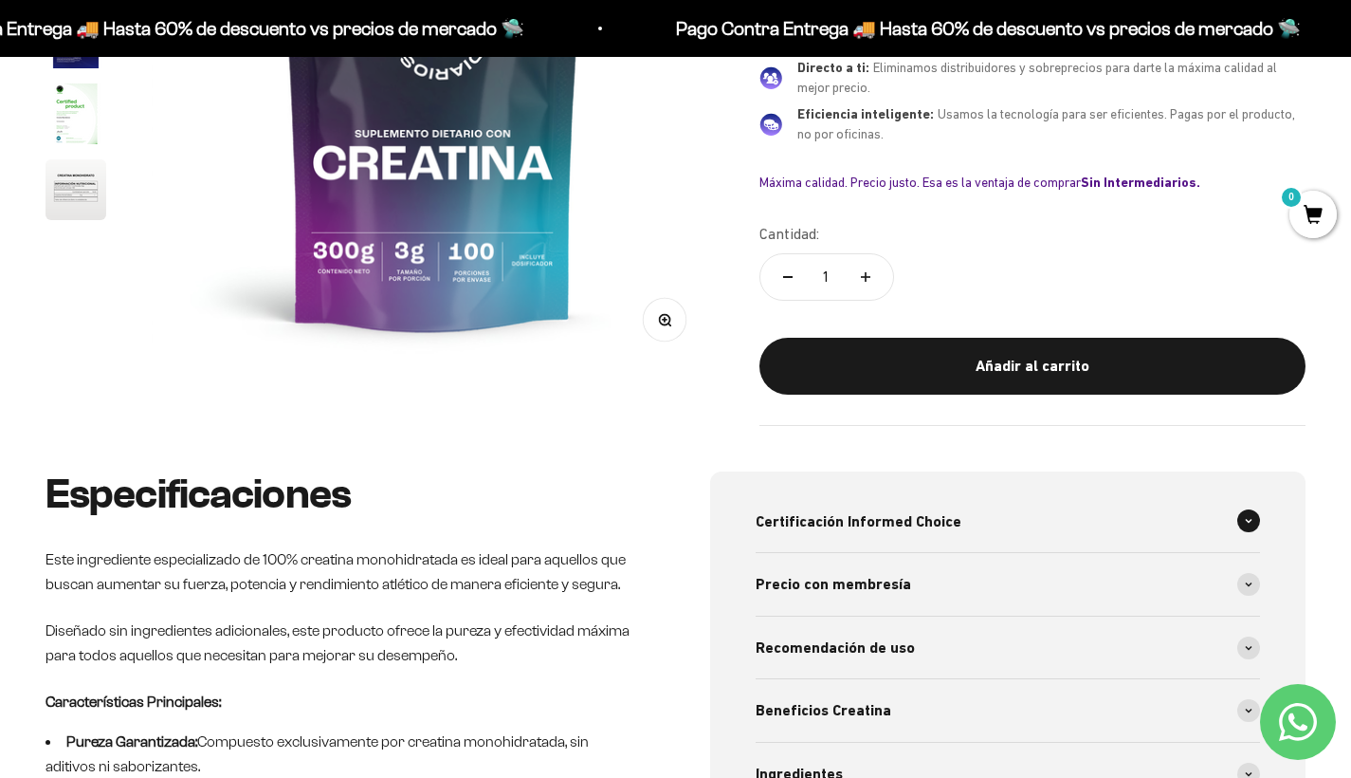
click at [970, 512] on div "Certificación Informed Choice" at bounding box center [1008, 521] width 505 height 63
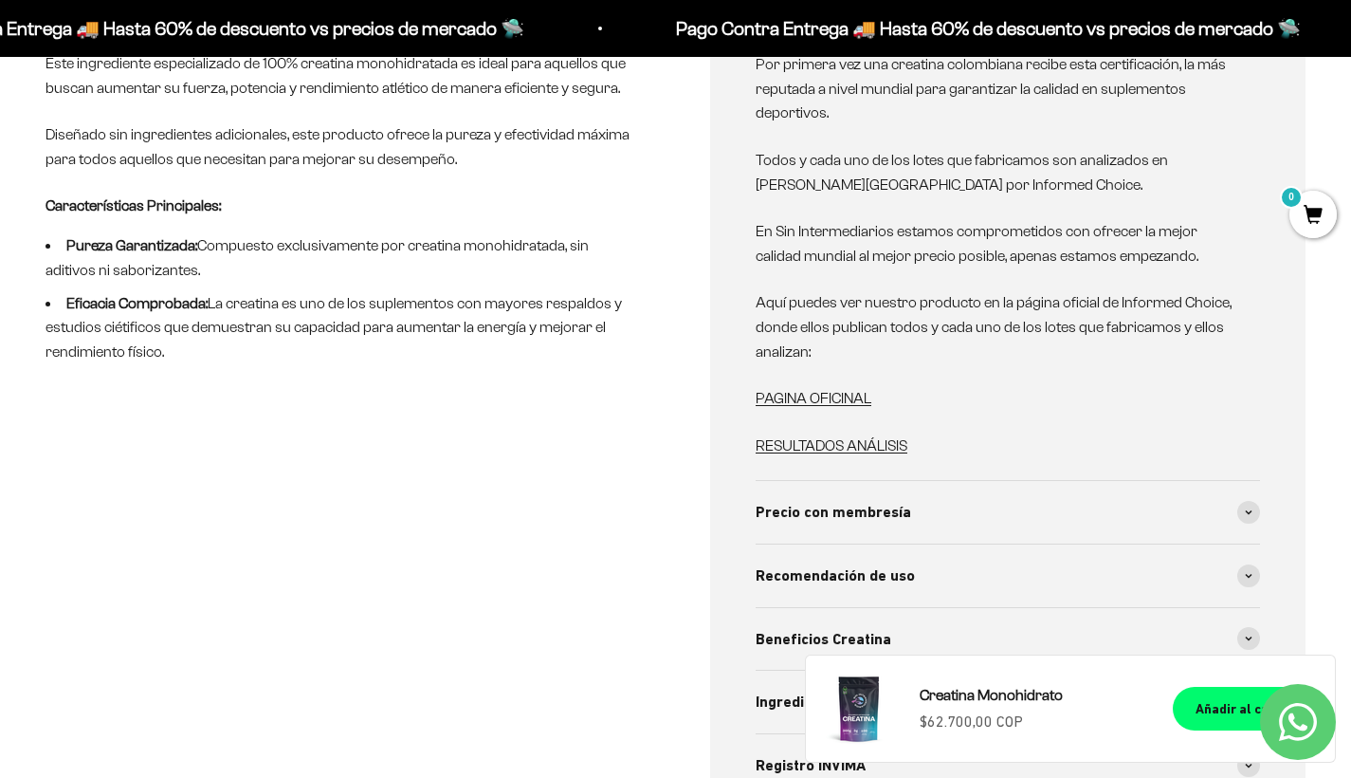
scroll to position [1039, 0]
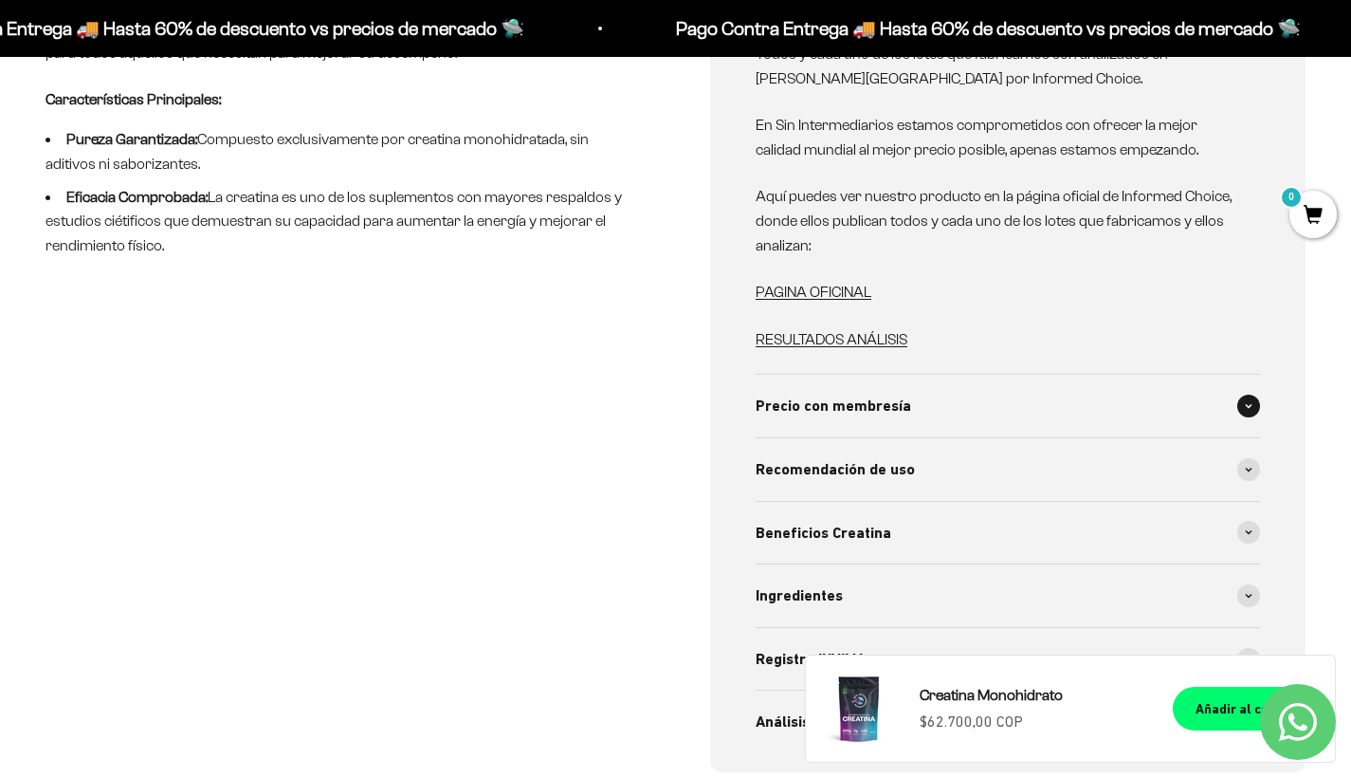
click at [850, 394] on span "Precio con membresía" at bounding box center [834, 406] width 156 height 25
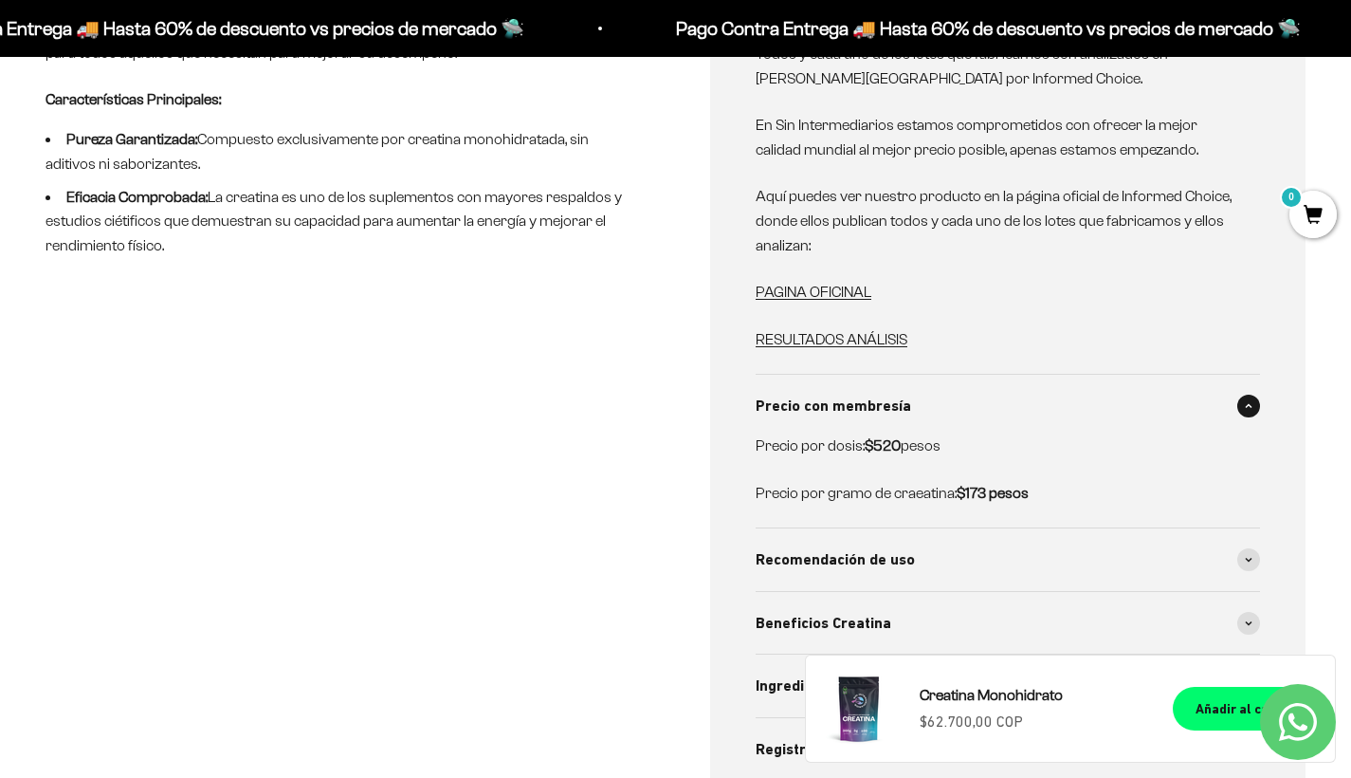
click at [850, 394] on span "Precio con membresía" at bounding box center [834, 406] width 156 height 25
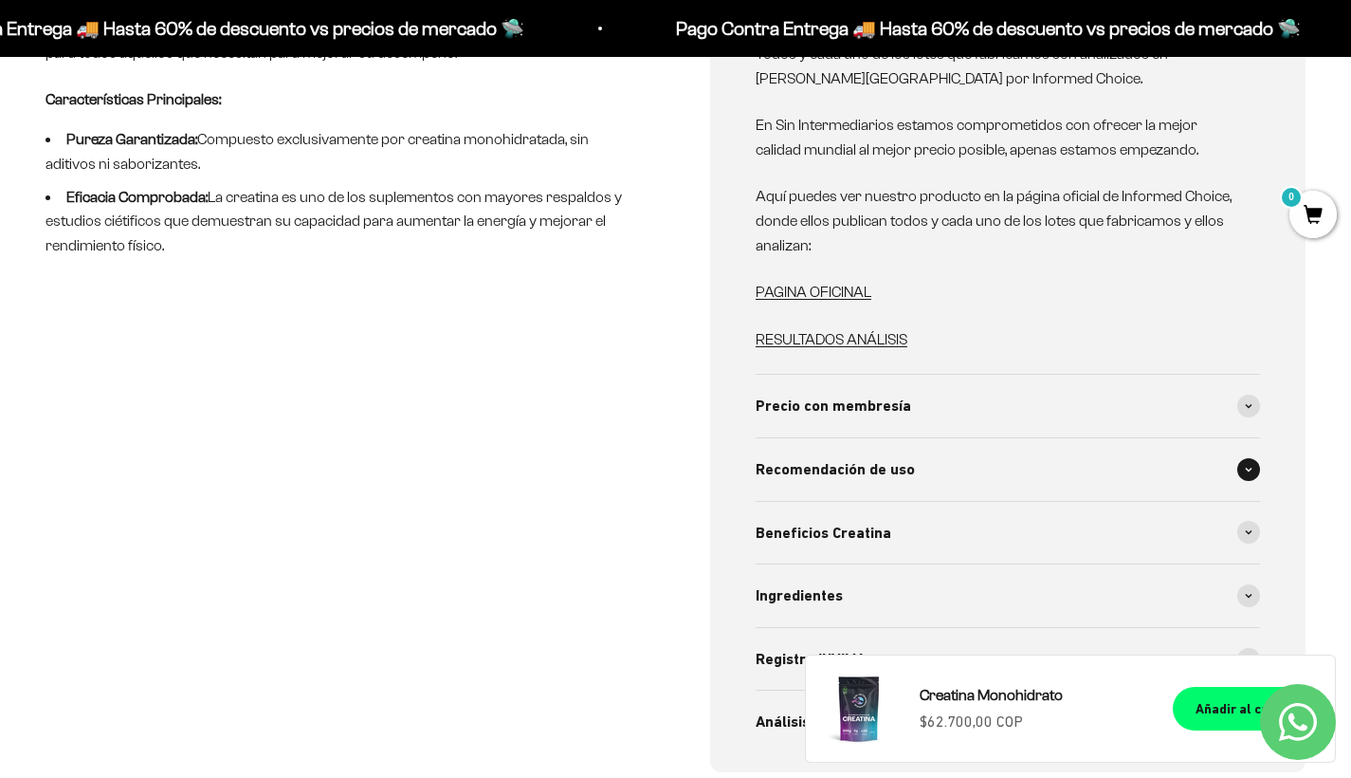
click at [862, 457] on span "Recomendación de uso" at bounding box center [835, 469] width 159 height 25
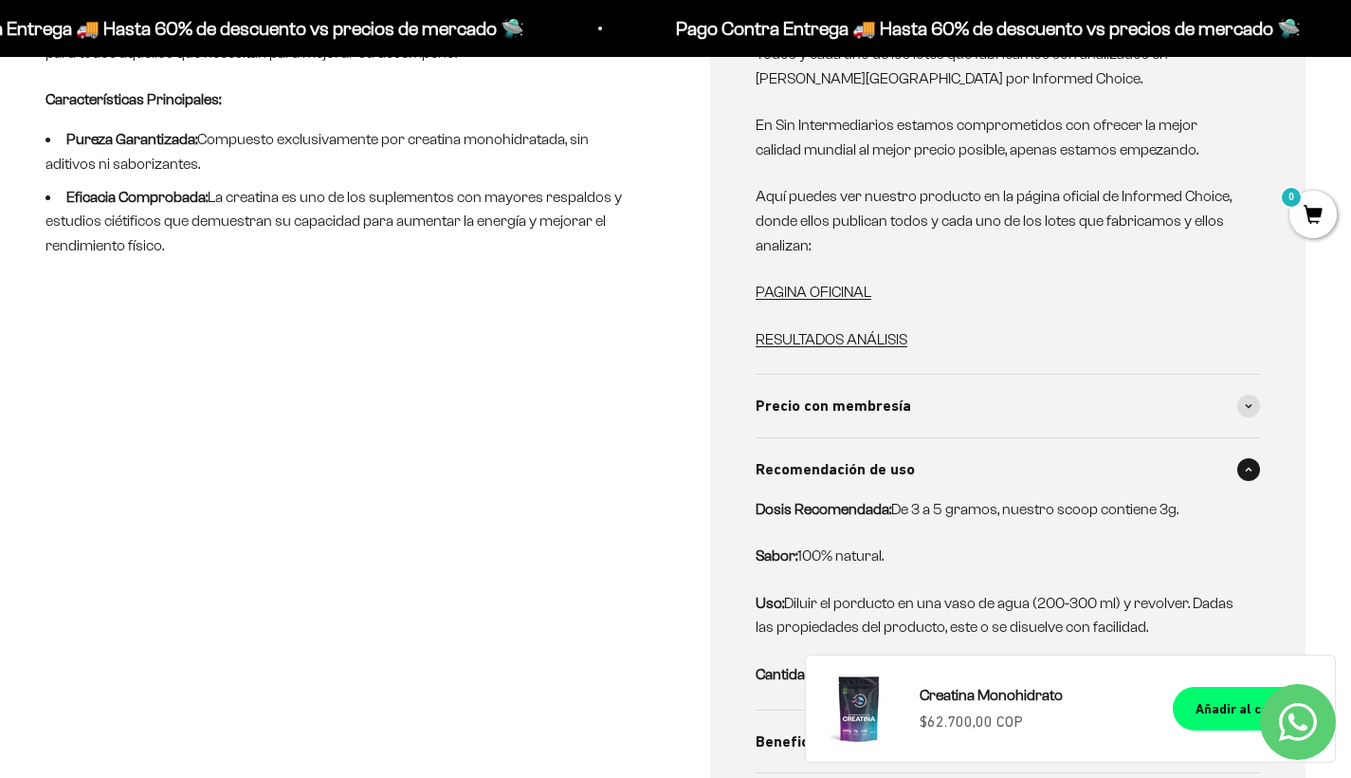
click at [862, 457] on span "Recomendación de uso" at bounding box center [835, 469] width 159 height 25
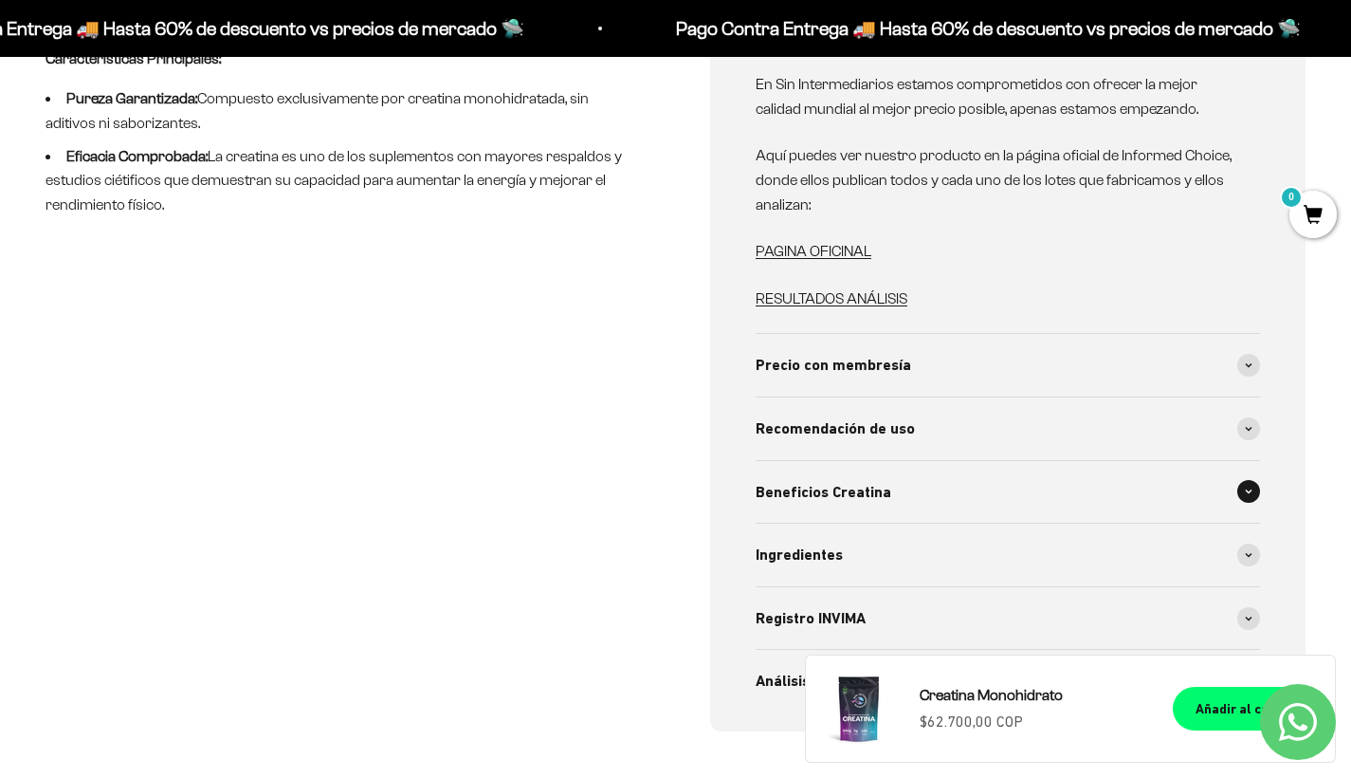
scroll to position [1281, 0]
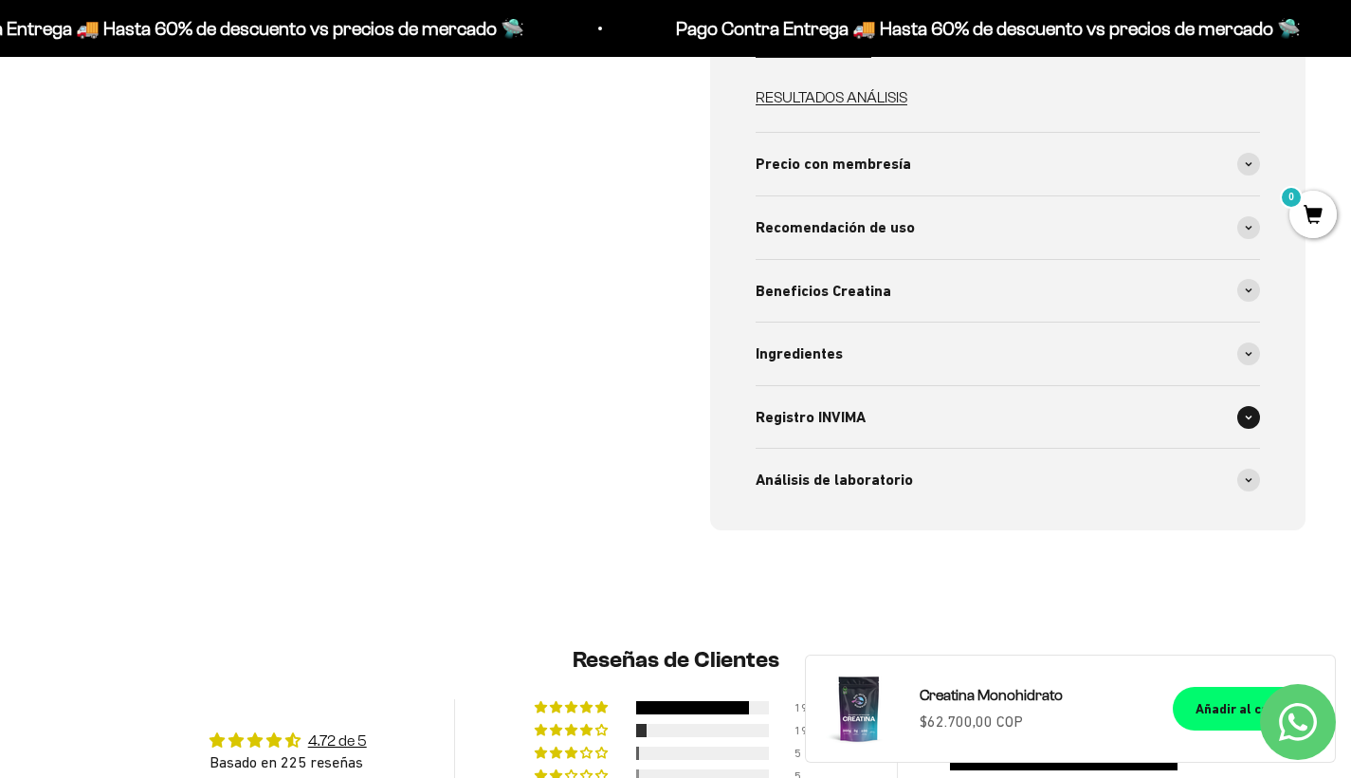
click at [856, 405] on span "Registro INVIMA" at bounding box center [811, 417] width 110 height 25
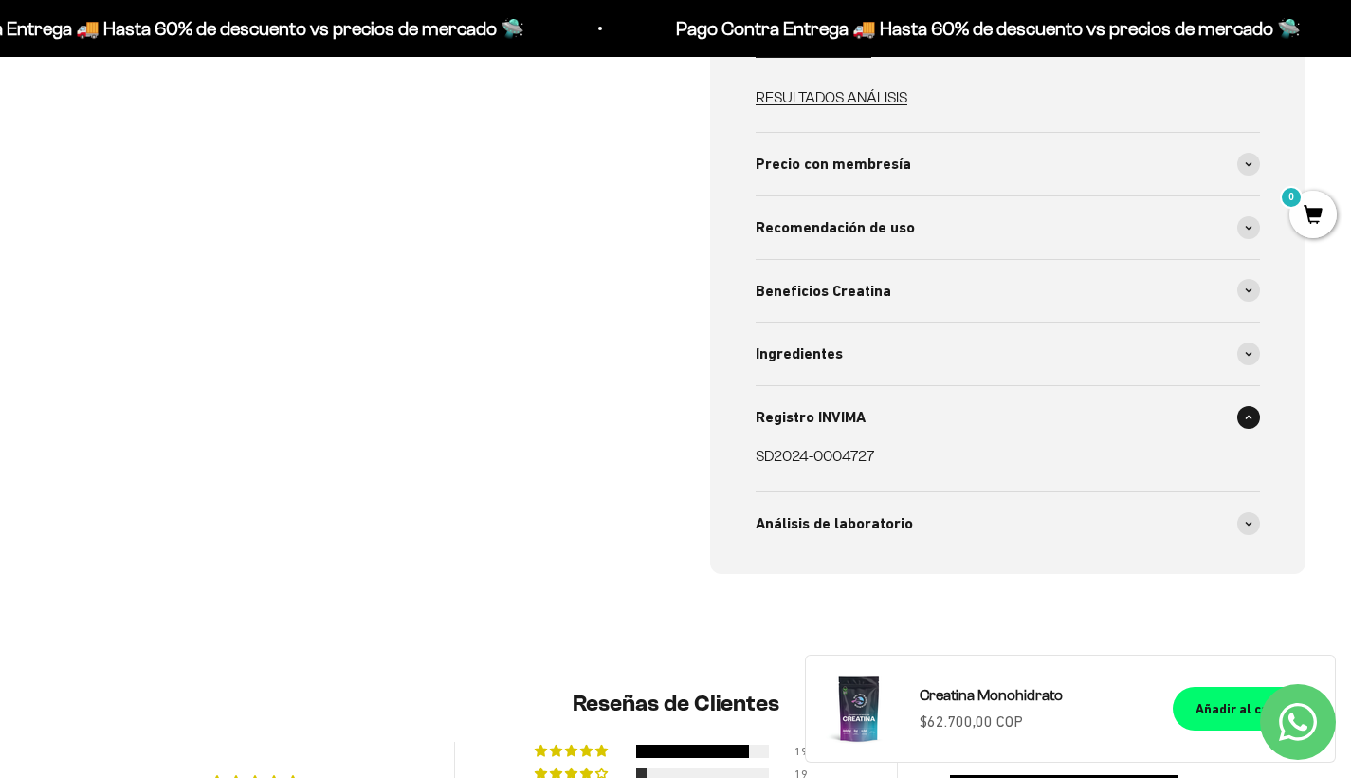
click at [857, 405] on span "Registro INVIMA" at bounding box center [811, 417] width 110 height 25
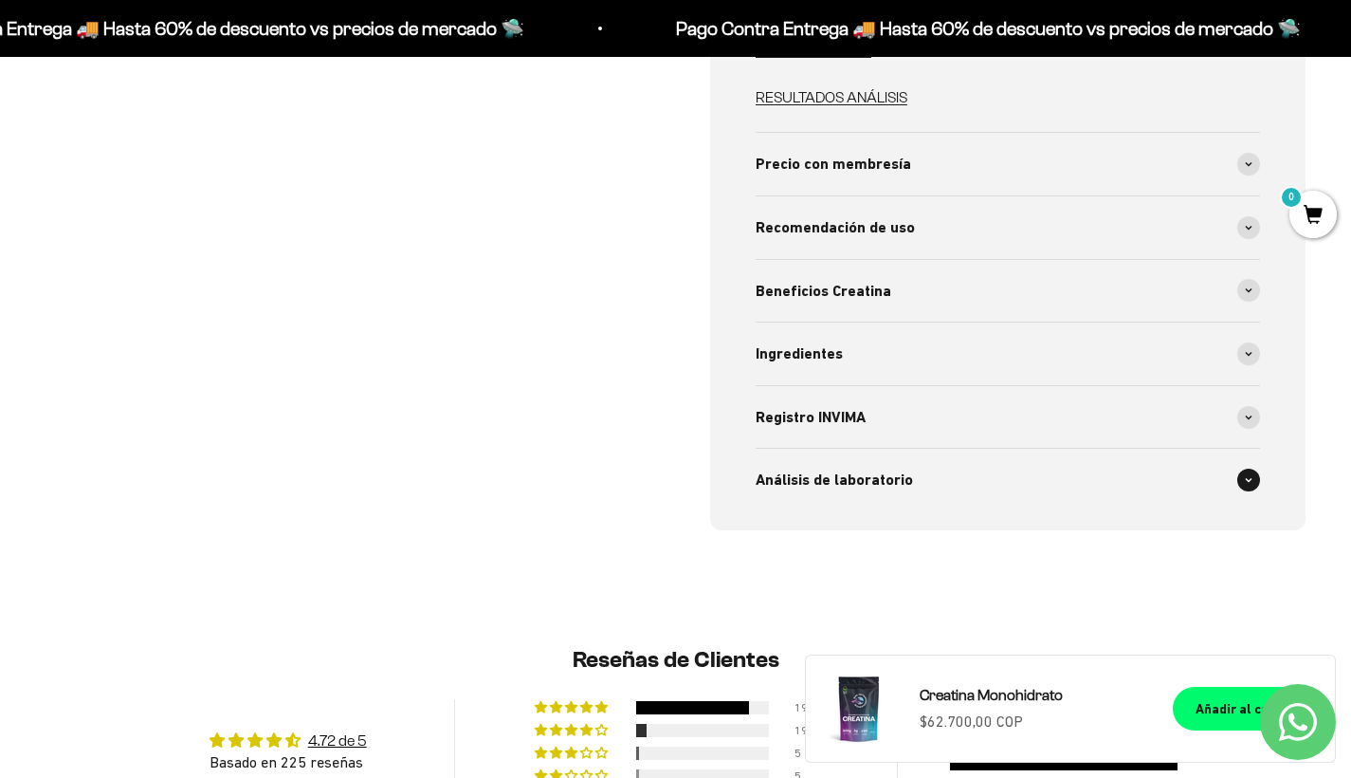
click at [867, 468] on span "Análisis de laboratorio" at bounding box center [834, 480] width 157 height 25
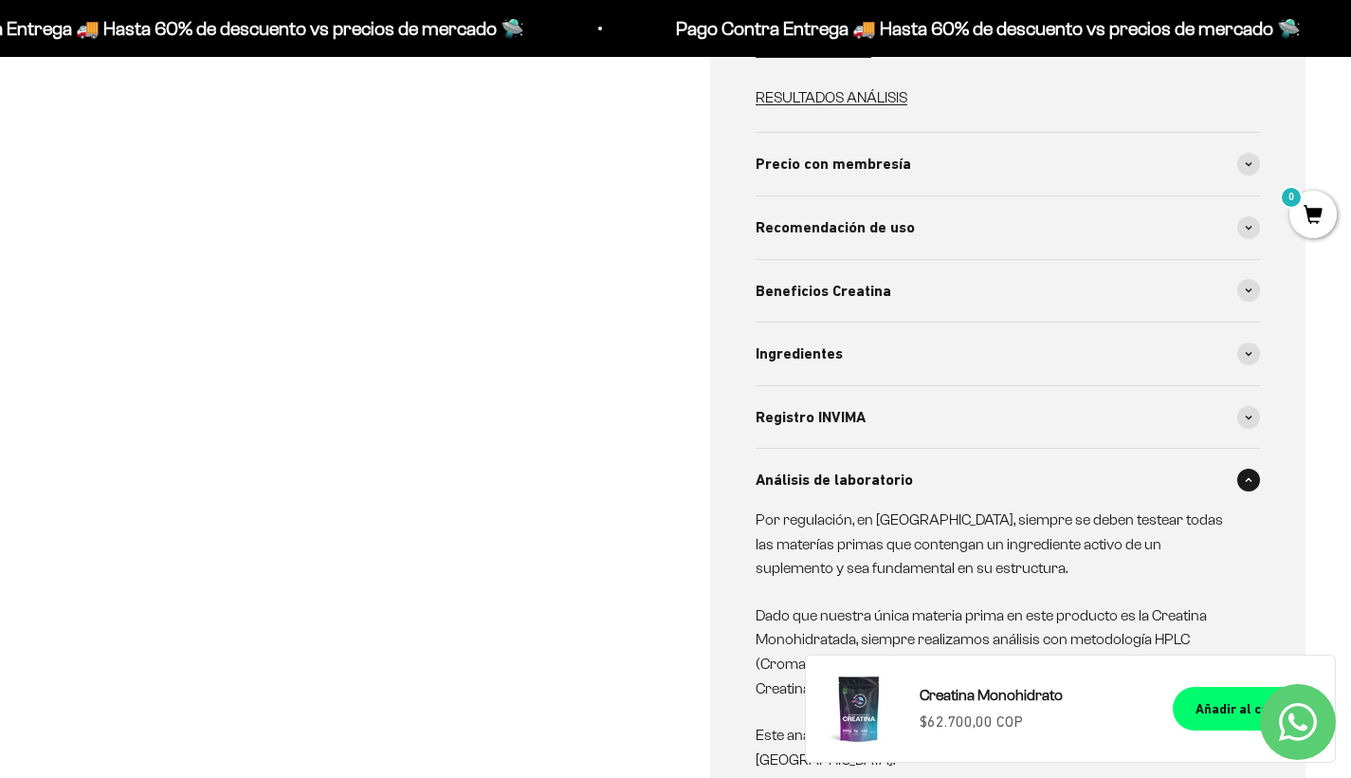
scroll to position [1441, 0]
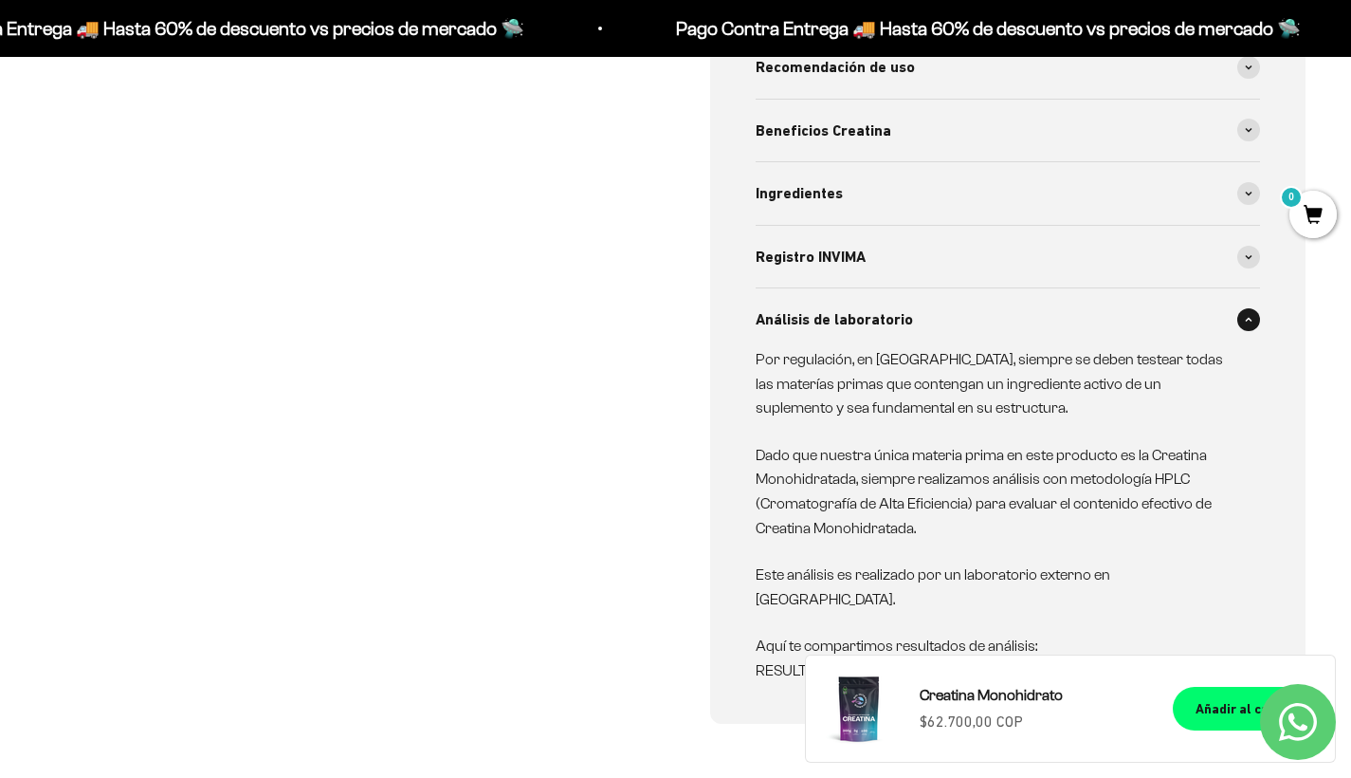
click at [831, 662] on link "RESULTADOS CREATINA" at bounding box center [835, 670] width 158 height 16
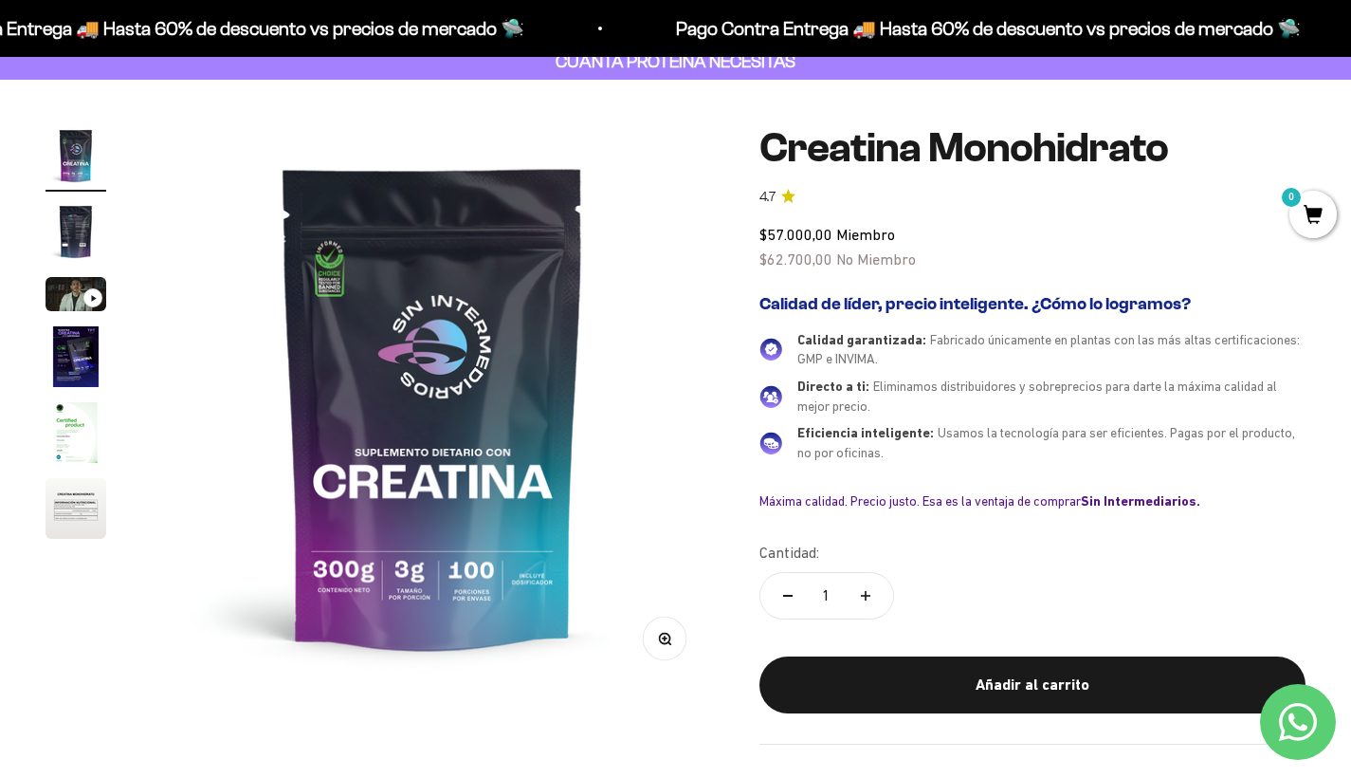
scroll to position [0, 0]
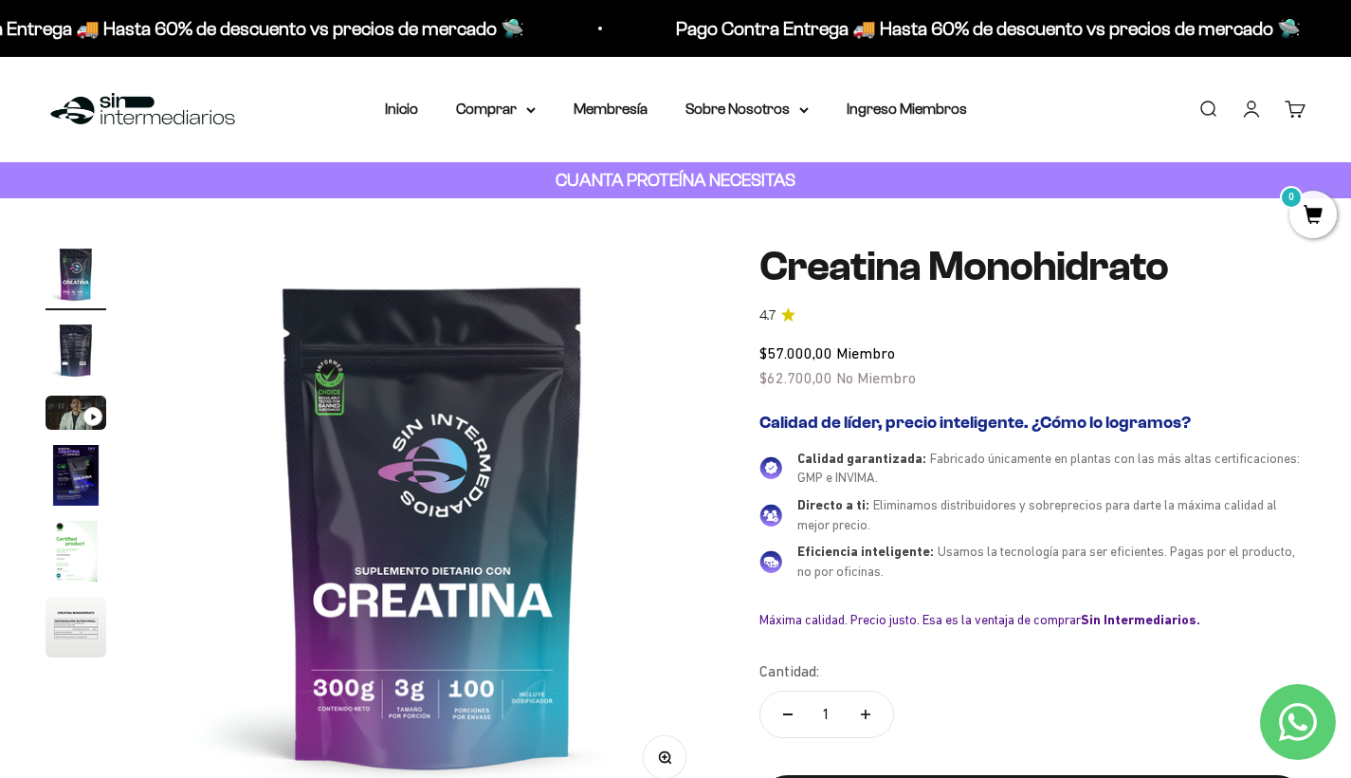
click at [70, 353] on img "Ir al artículo 2" at bounding box center [76, 350] width 61 height 61
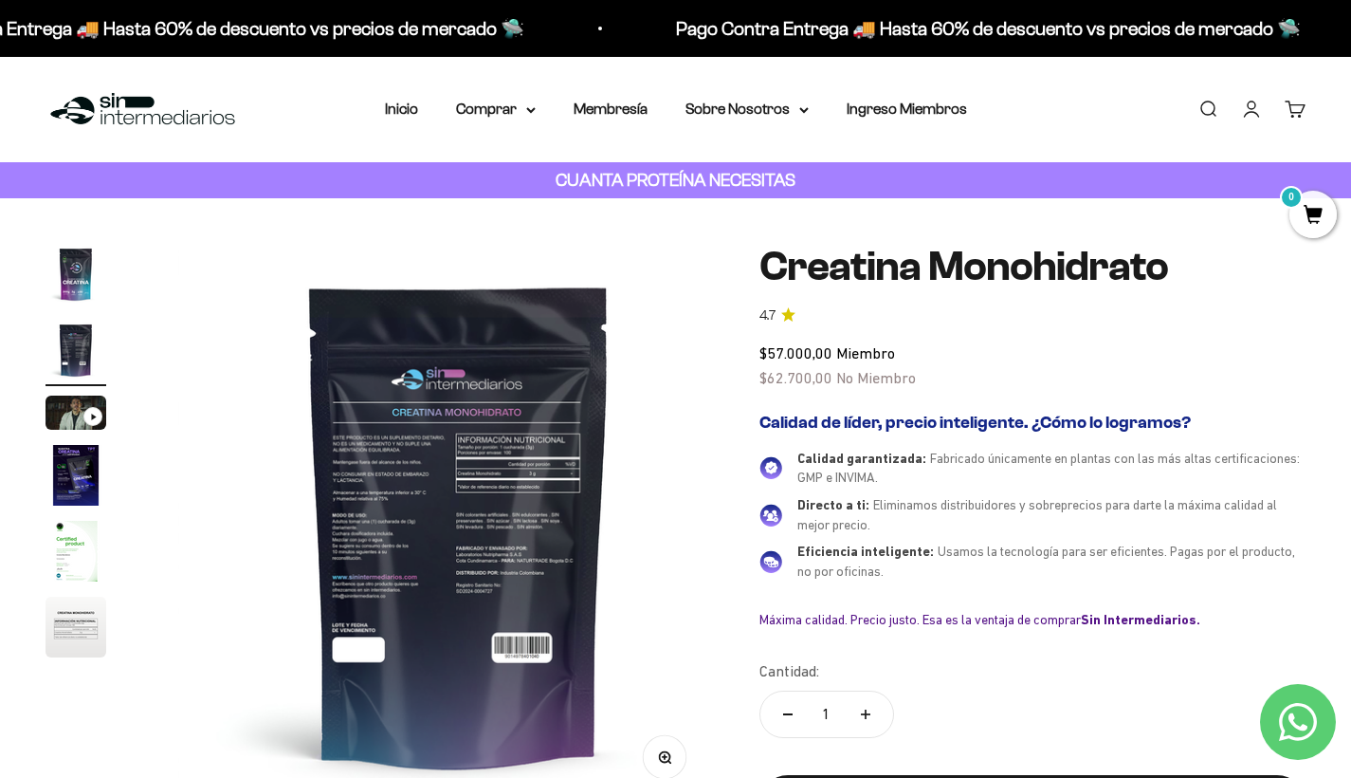
scroll to position [0, 585]
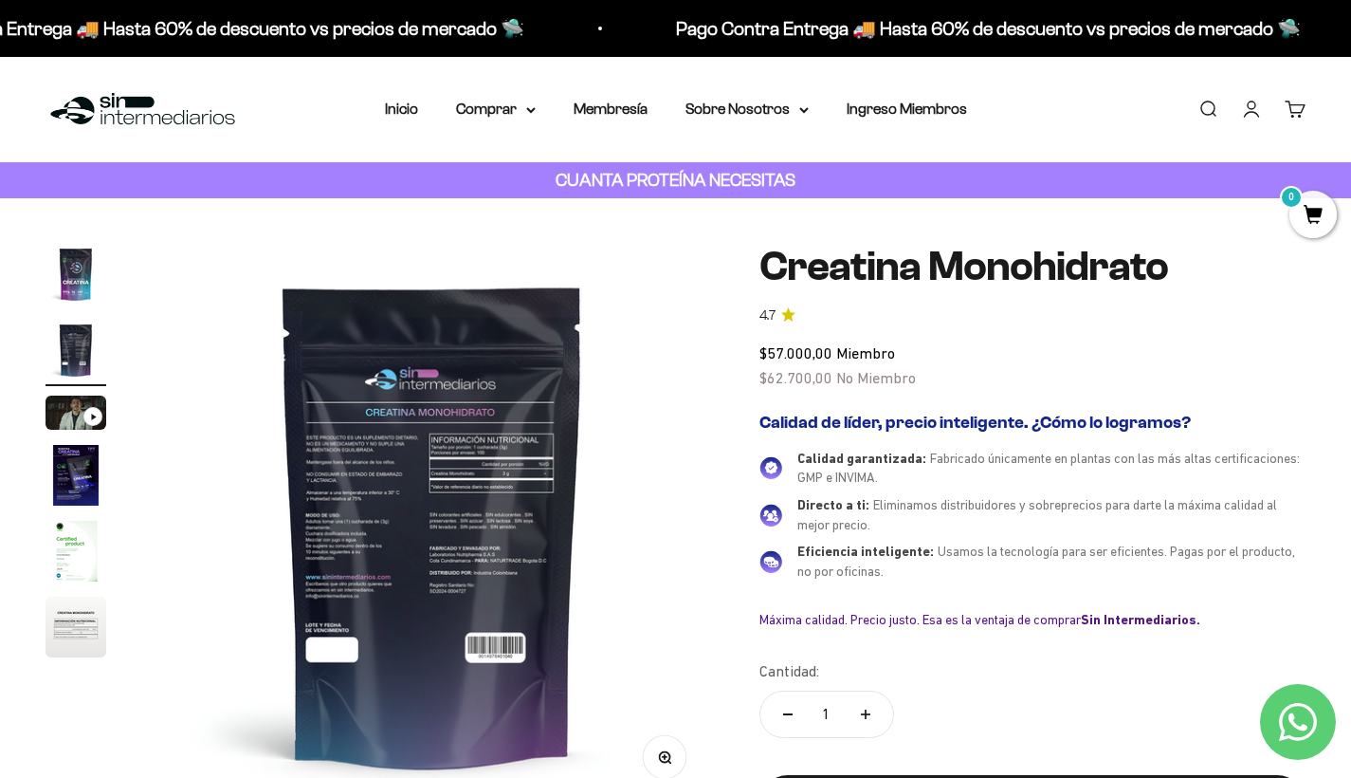
click at [70, 409] on img "Ir al artículo 3" at bounding box center [76, 412] width 61 height 34
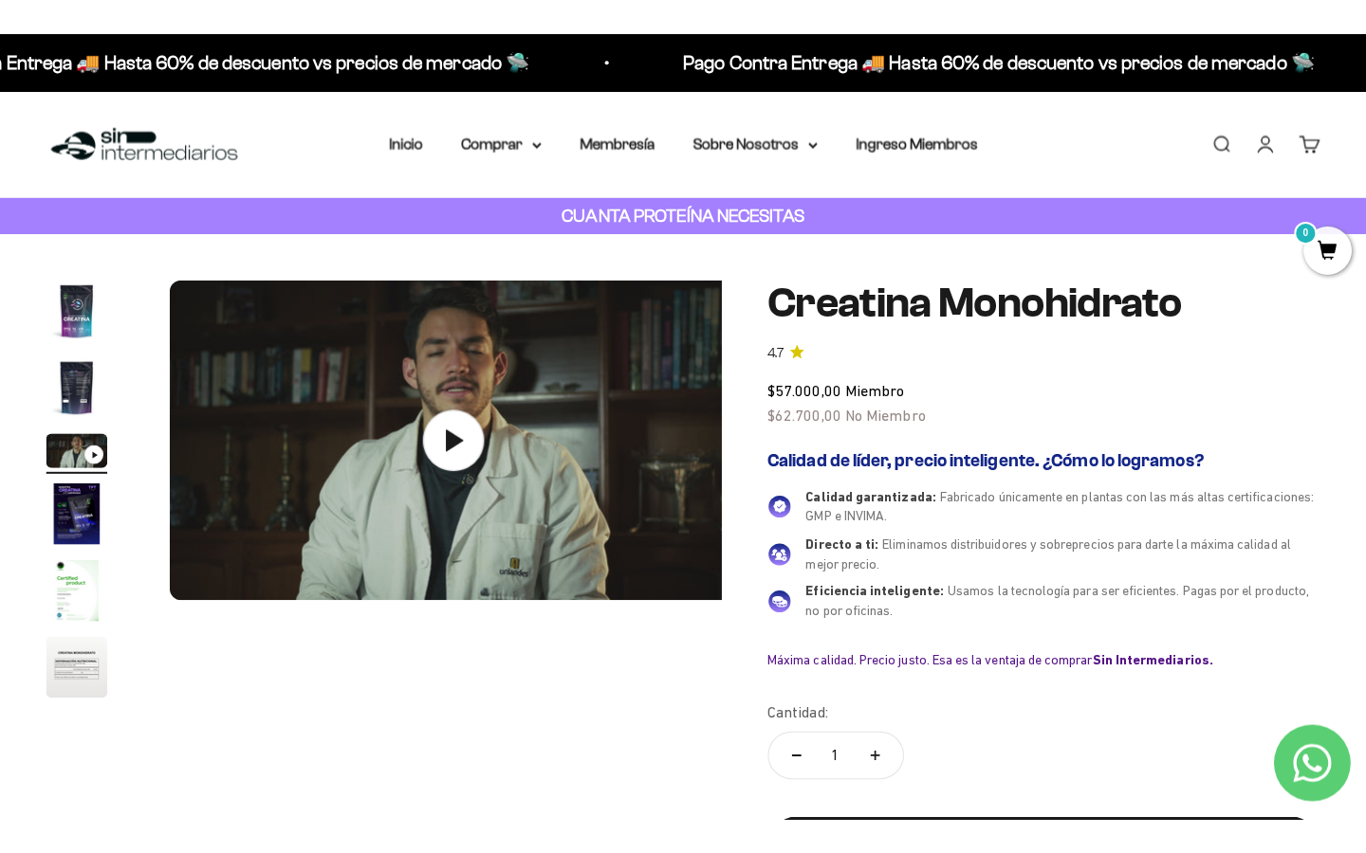
scroll to position [0, 1169]
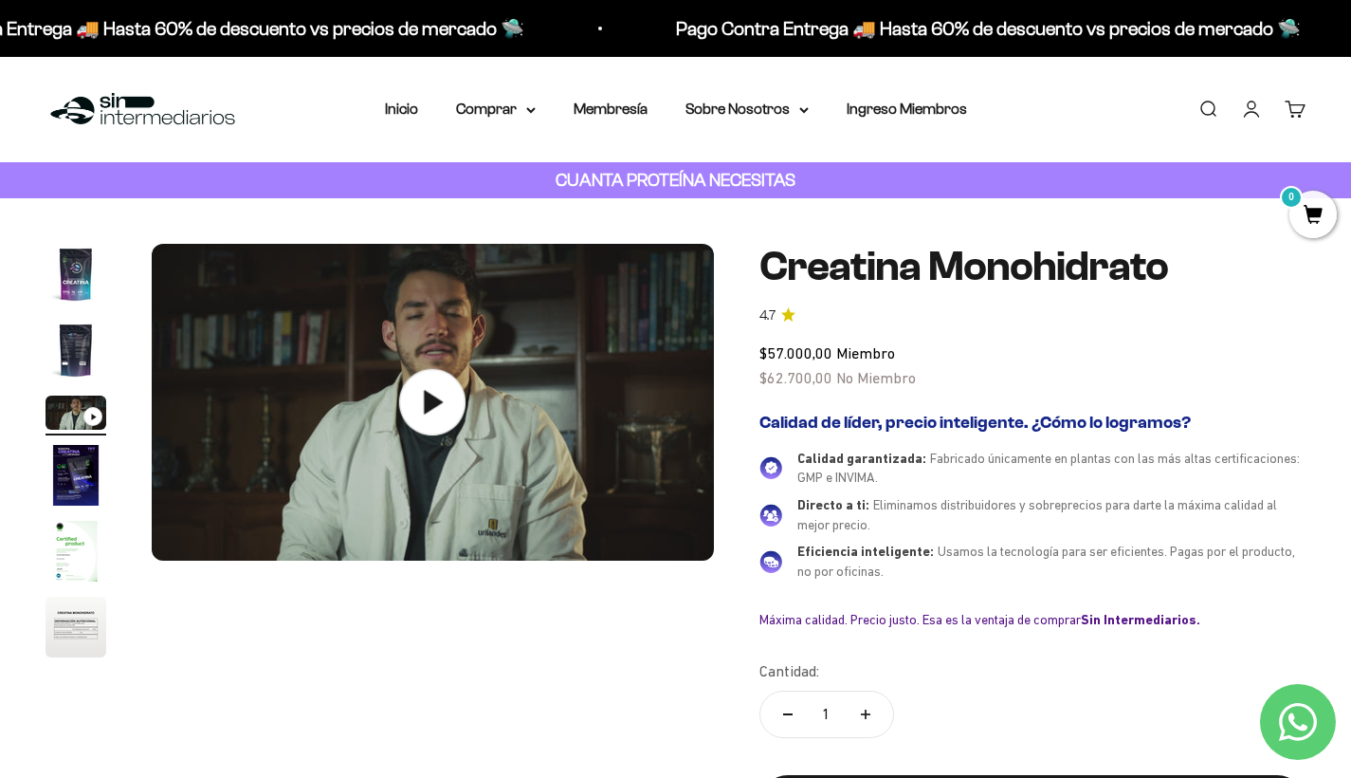
click at [443, 412] on icon at bounding box center [432, 402] width 66 height 66
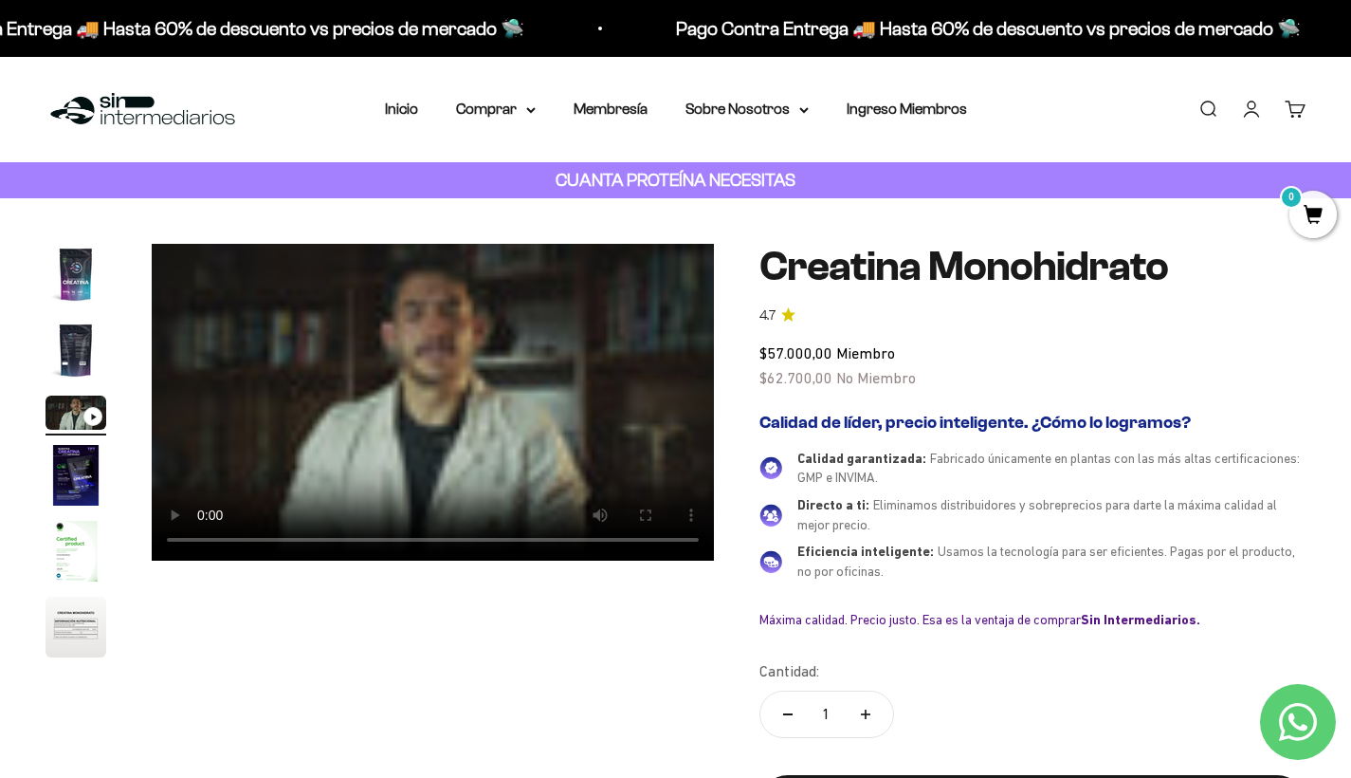
click at [184, 266] on video "Creatina Monohidrato" at bounding box center [433, 402] width 562 height 317
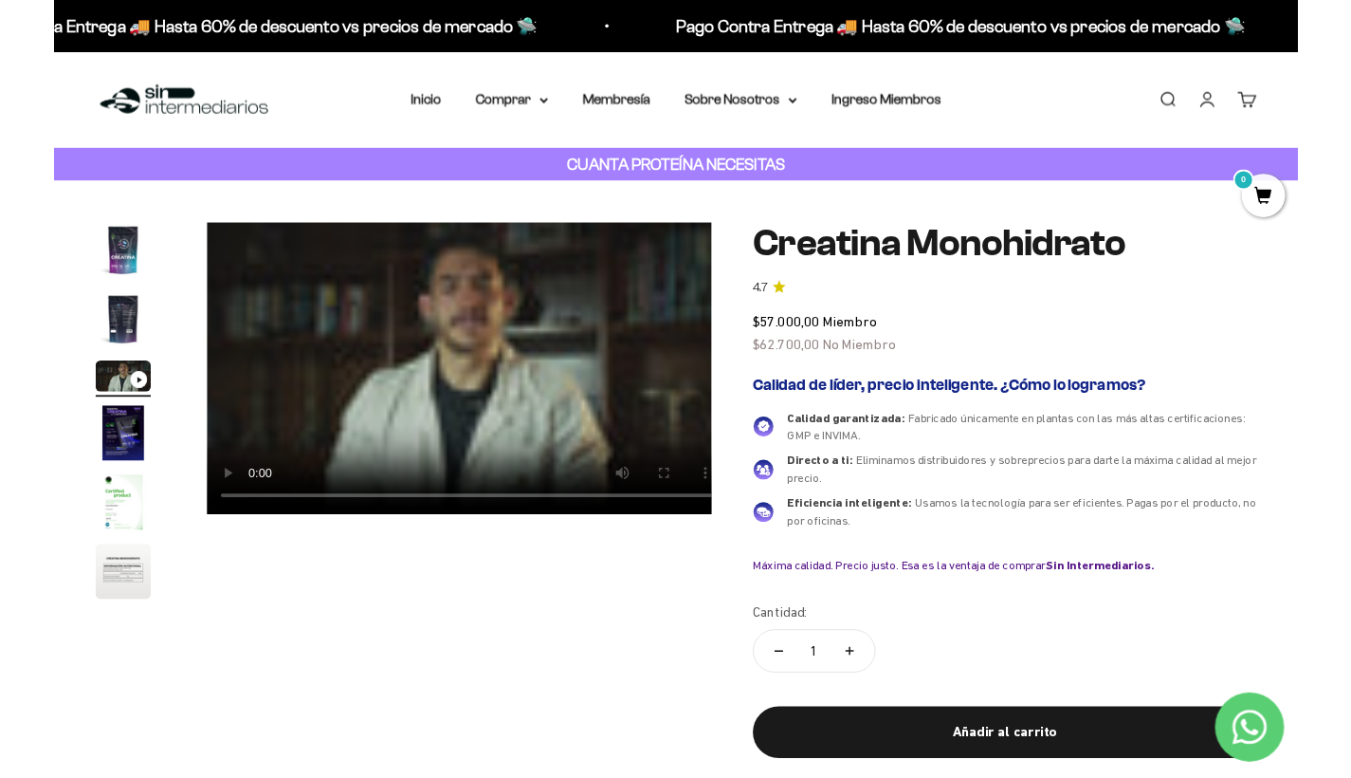
scroll to position [0, 1185]
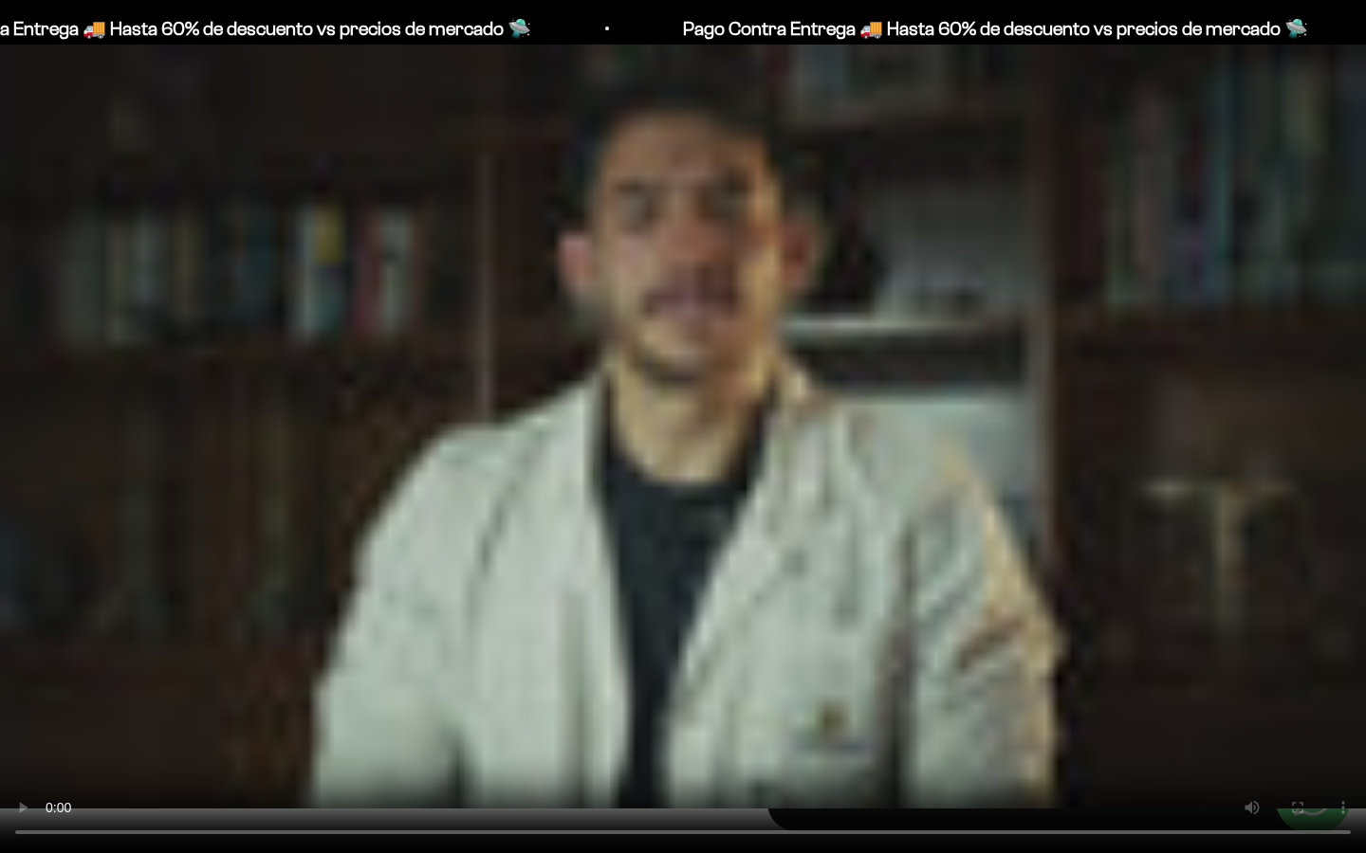
click at [688, 777] on video "Creatina Monohidrato" at bounding box center [683, 426] width 1366 height 853
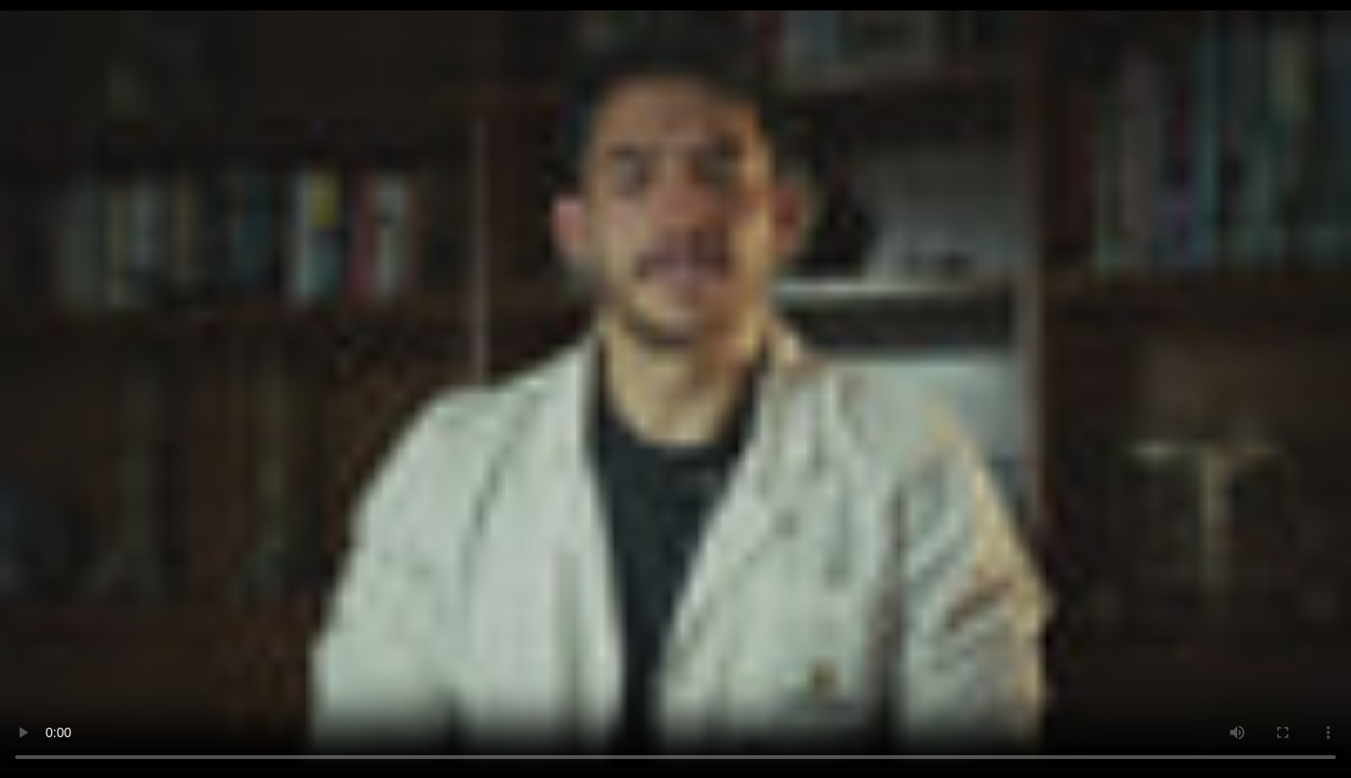
scroll to position [0, 1169]
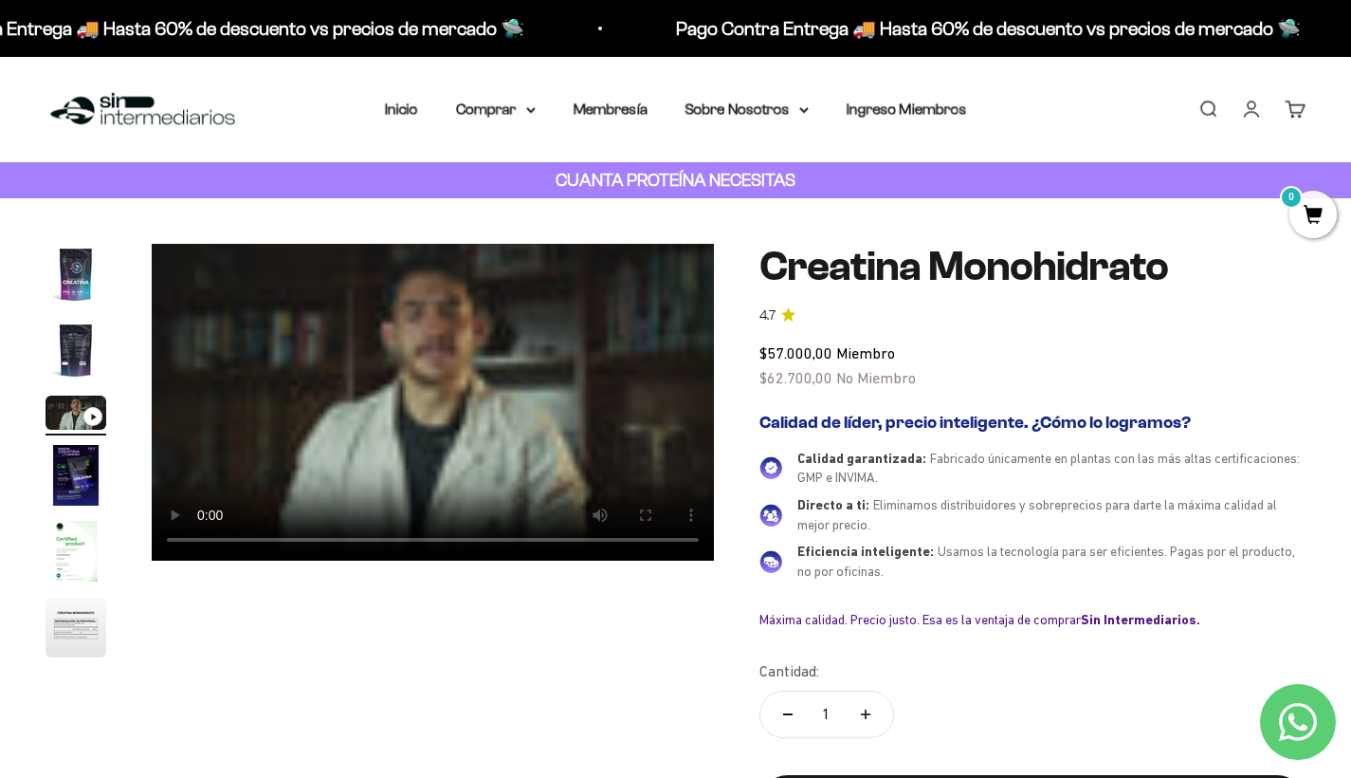
click at [641, 674] on div "Zoom Ir al artículo 1 Ir al artículo 2 Ir al artículo 3 Ir al artículo 4 Ir al …" at bounding box center [676, 553] width 1260 height 618
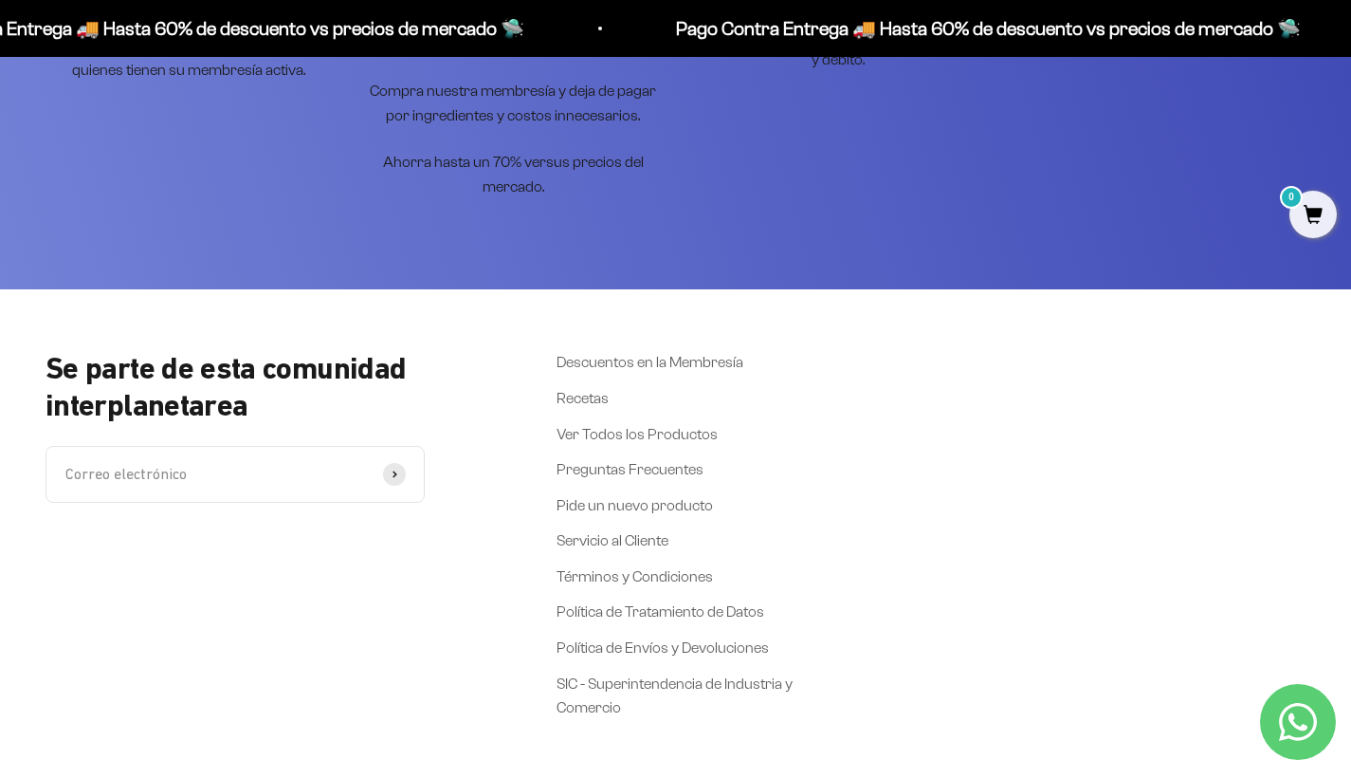
scroll to position [6285, 0]
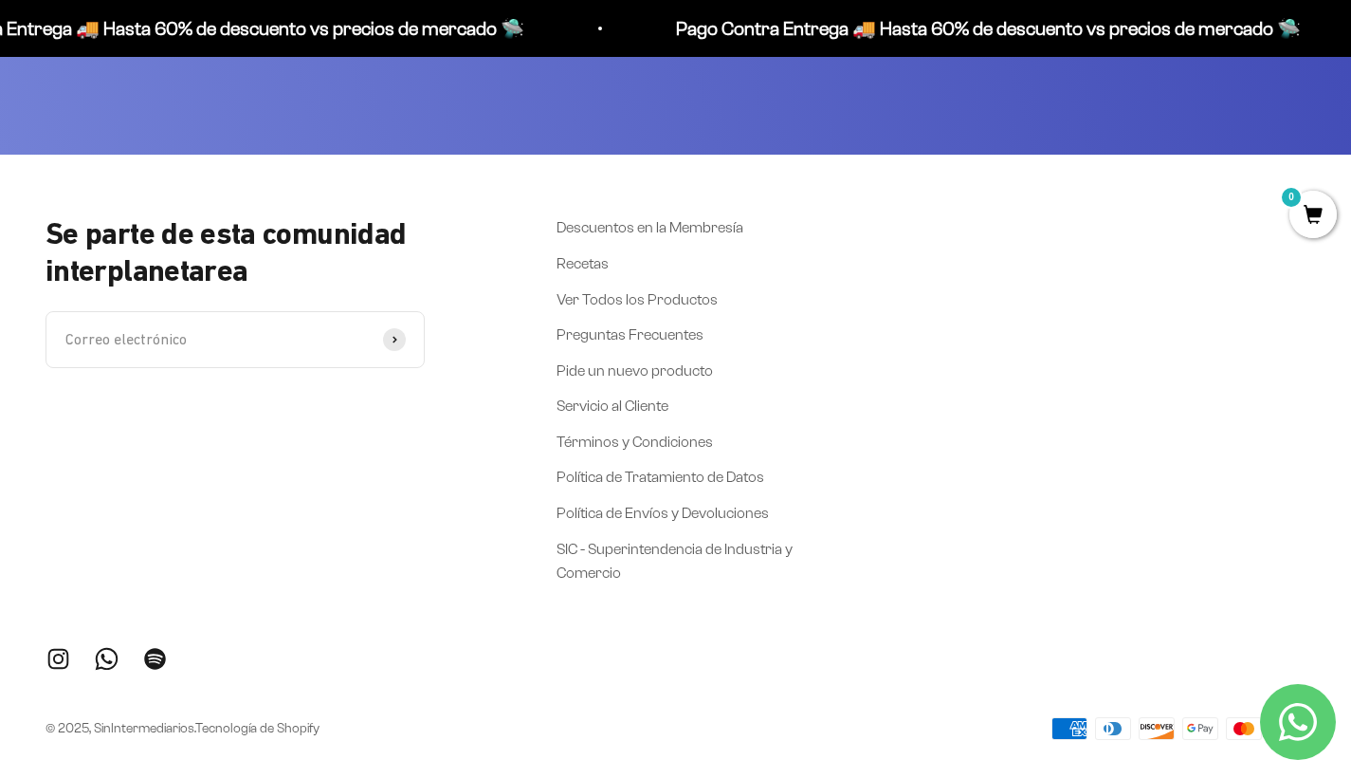
click at [1192, 726] on icon at bounding box center [1194, 728] width 4 height 4
click at [1243, 723] on icon at bounding box center [1244, 728] width 6 height 10
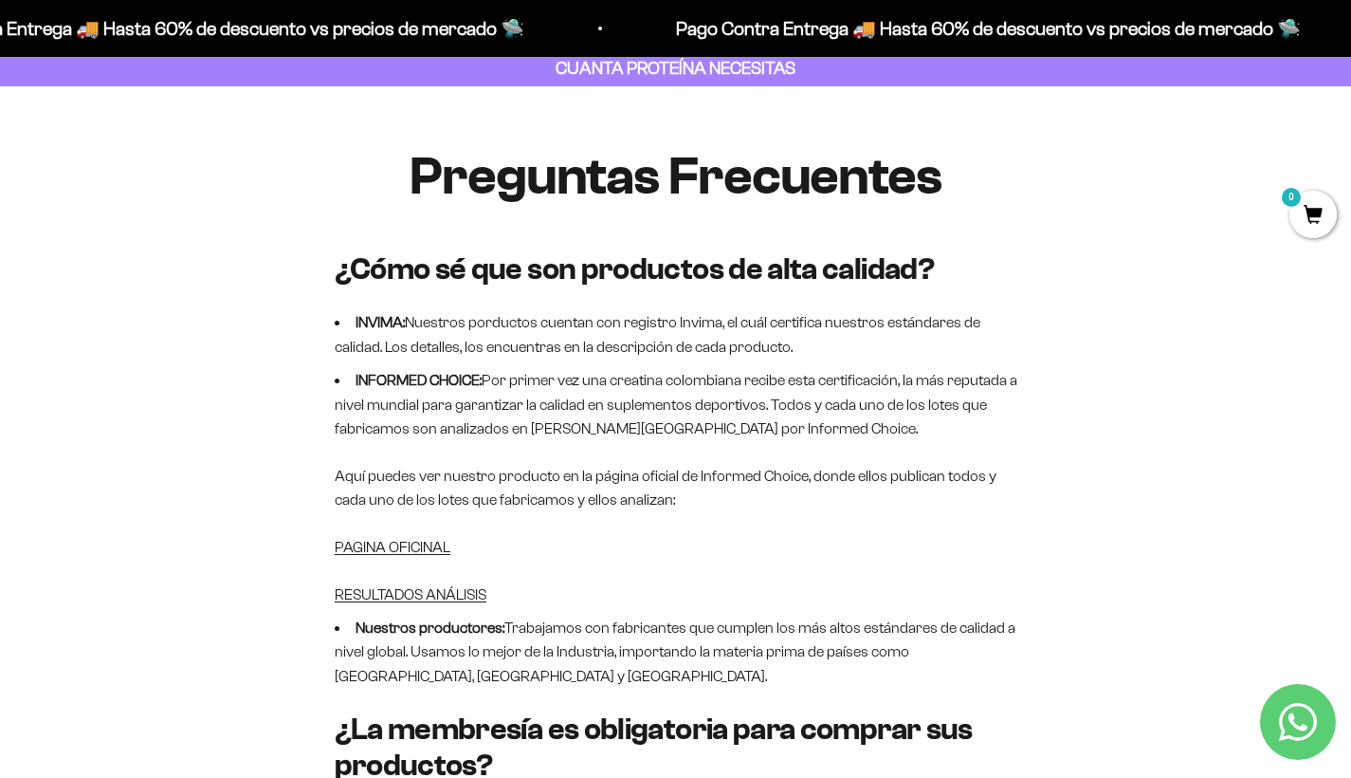
scroll to position [0, 0]
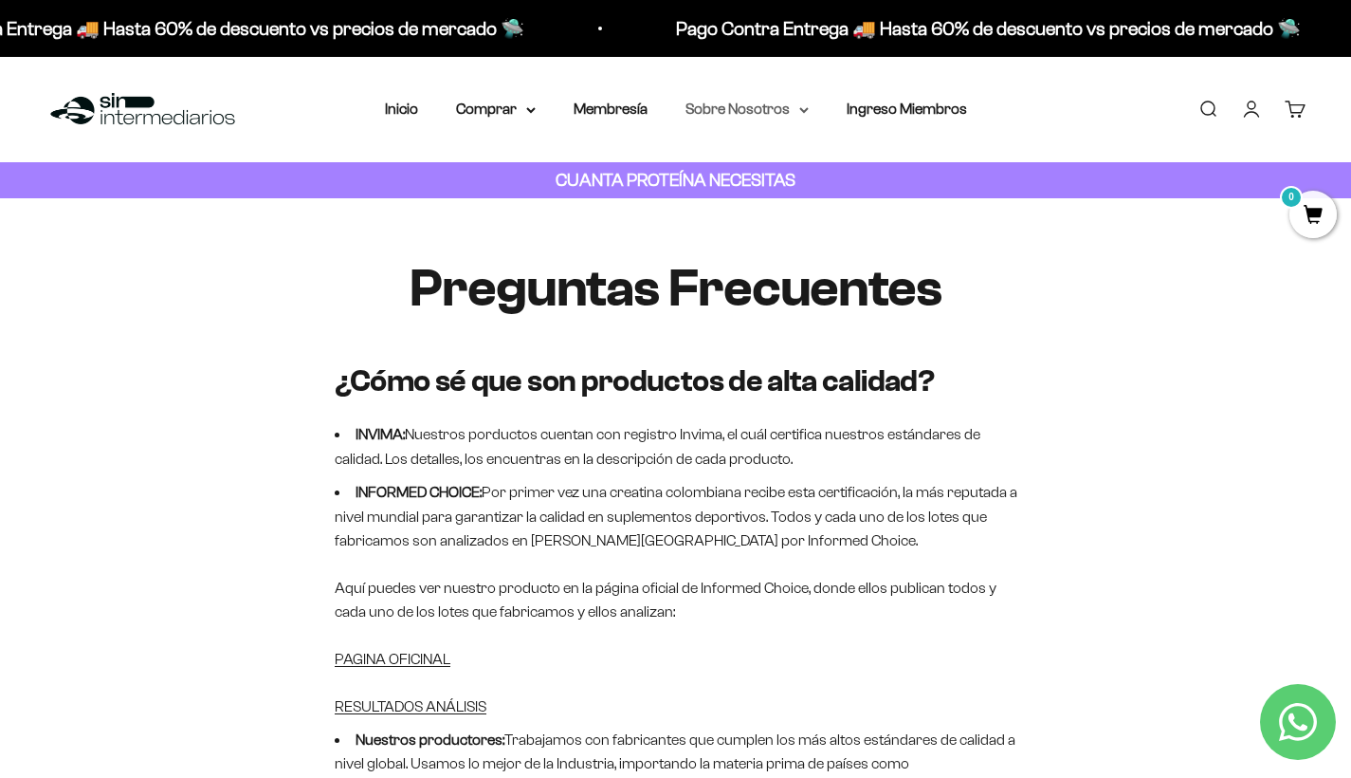
click at [808, 110] on icon at bounding box center [804, 110] width 8 height 4
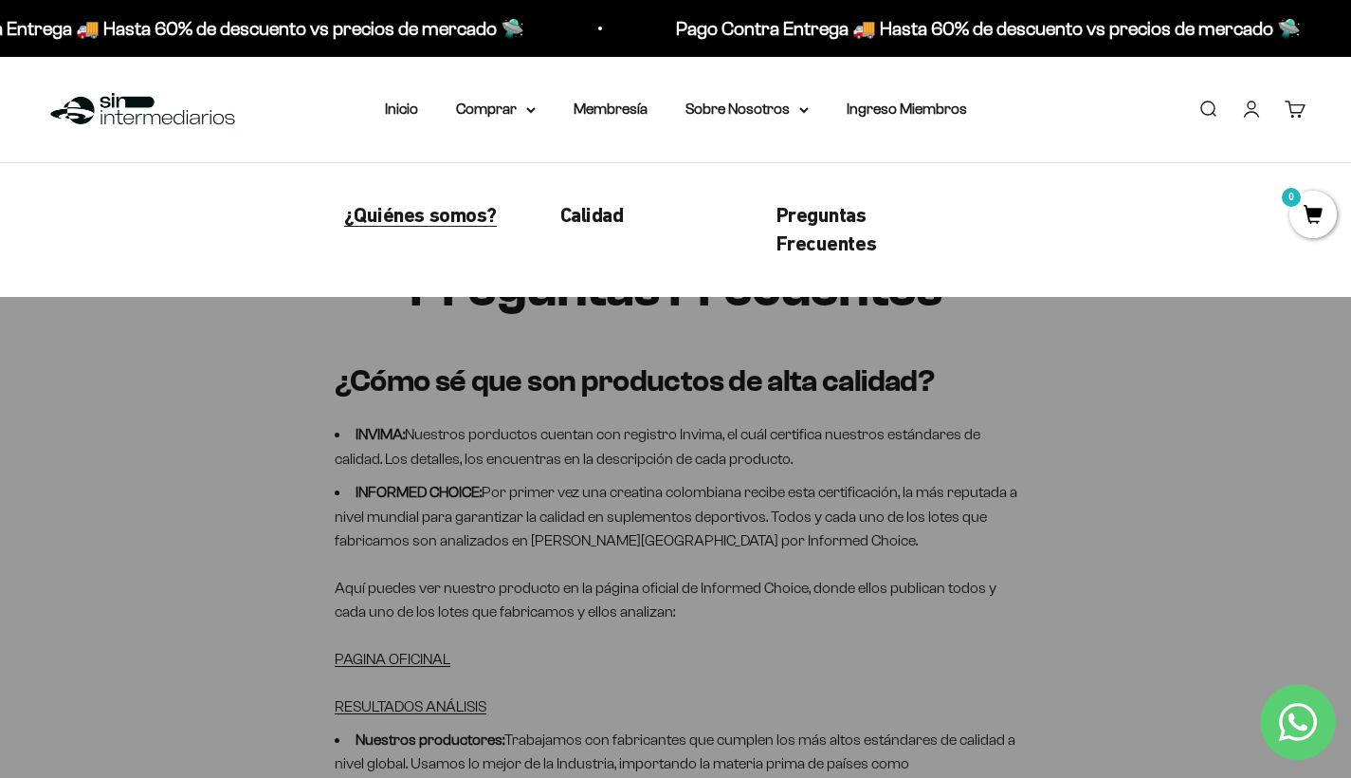
click at [451, 220] on span "¿Quiénes somos?" at bounding box center [420, 215] width 153 height 24
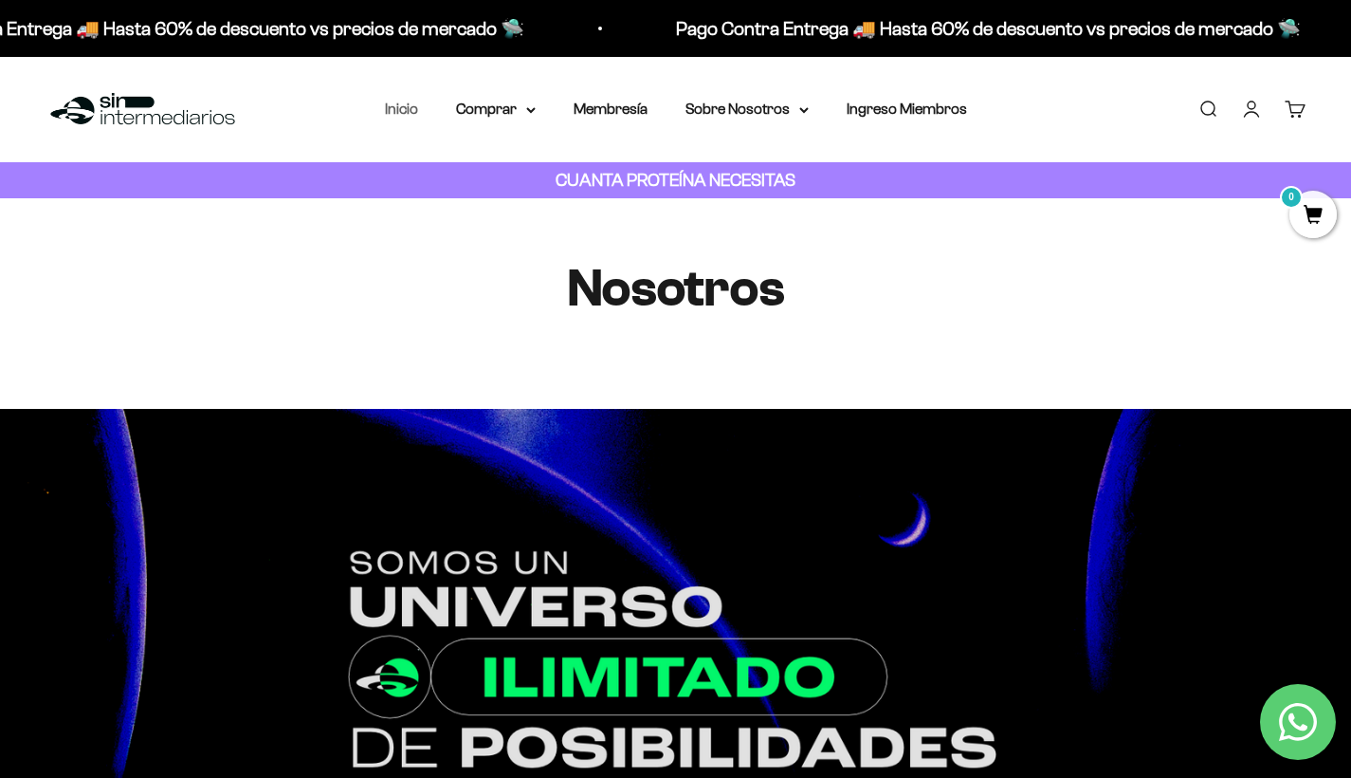
click at [396, 110] on link "Inicio" at bounding box center [401, 109] width 33 height 16
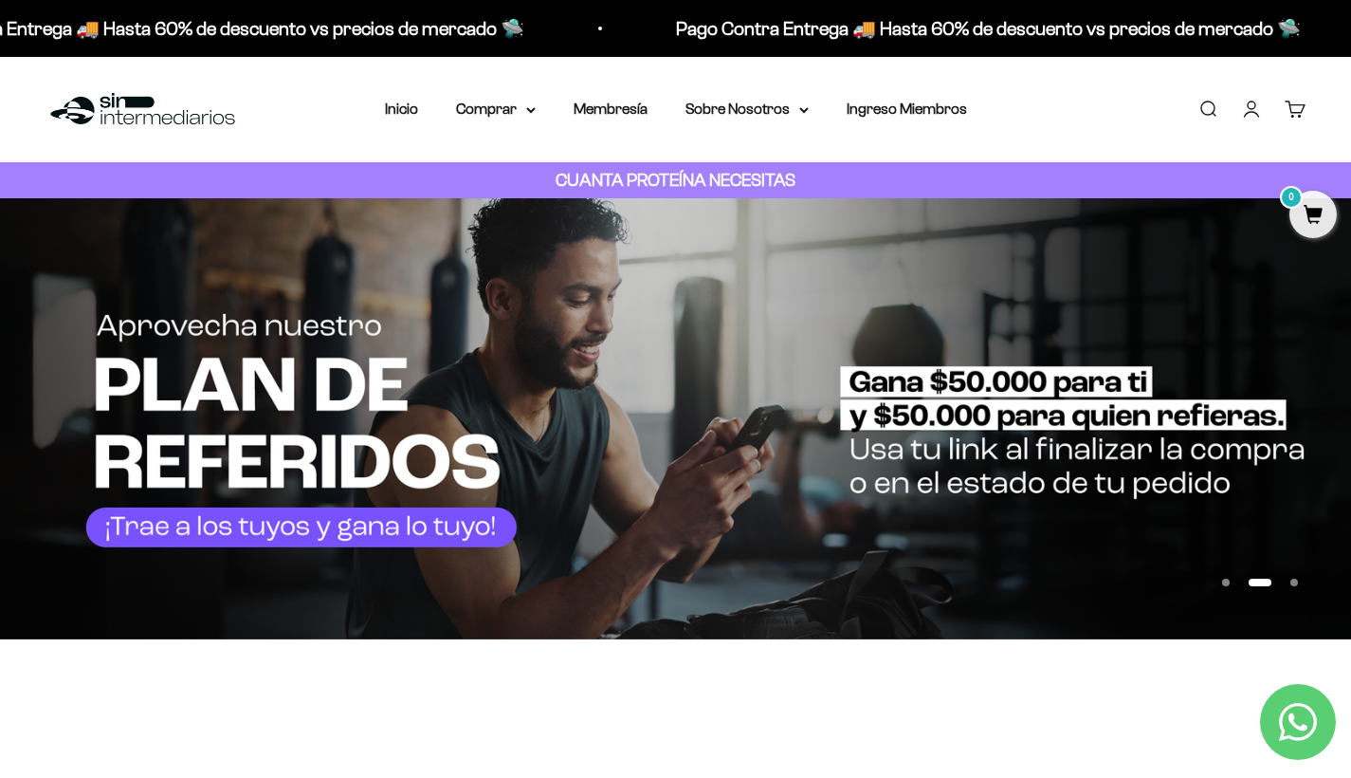
click at [1289, 368] on img at bounding box center [675, 418] width 1351 height 441
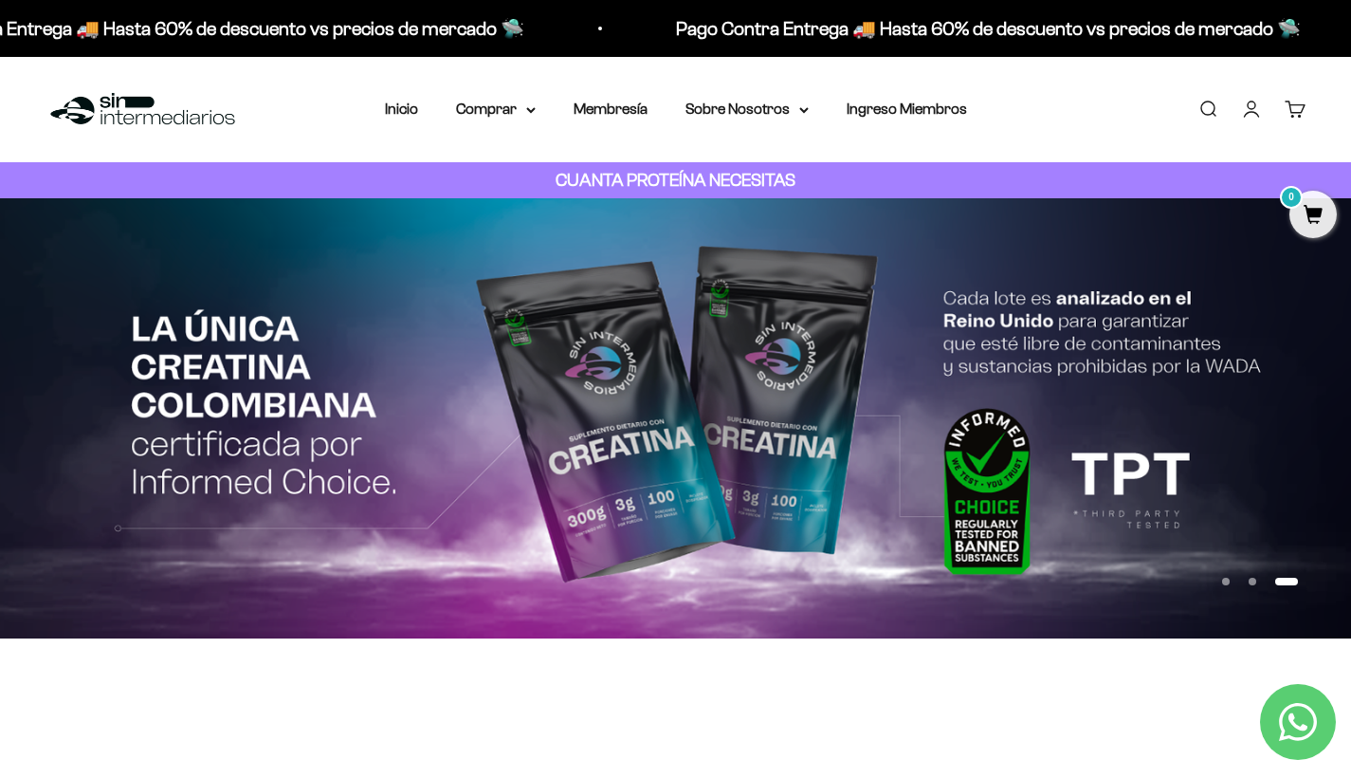
click at [1230, 583] on button "Ir al artículo 1" at bounding box center [1226, 582] width 8 height 8
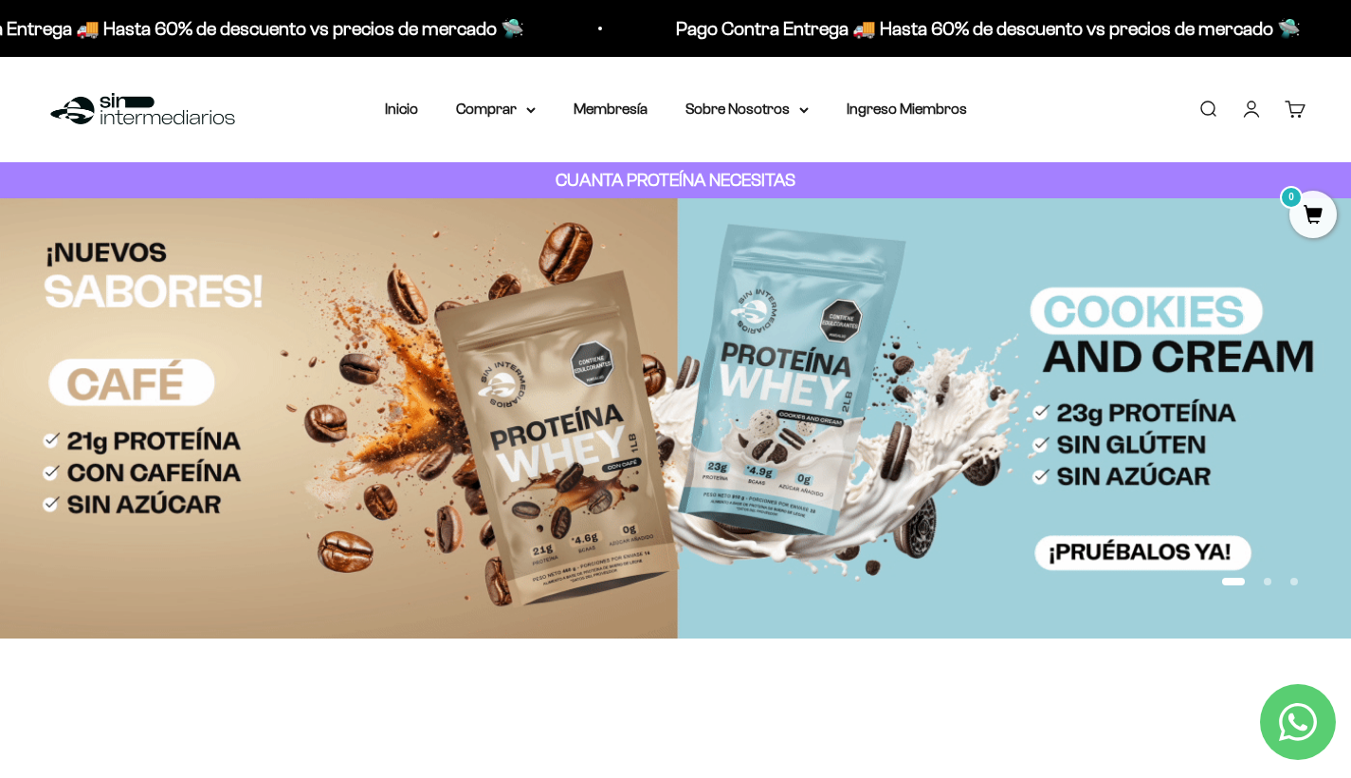
click at [1265, 581] on button "Ir al artículo 2" at bounding box center [1268, 582] width 8 height 8
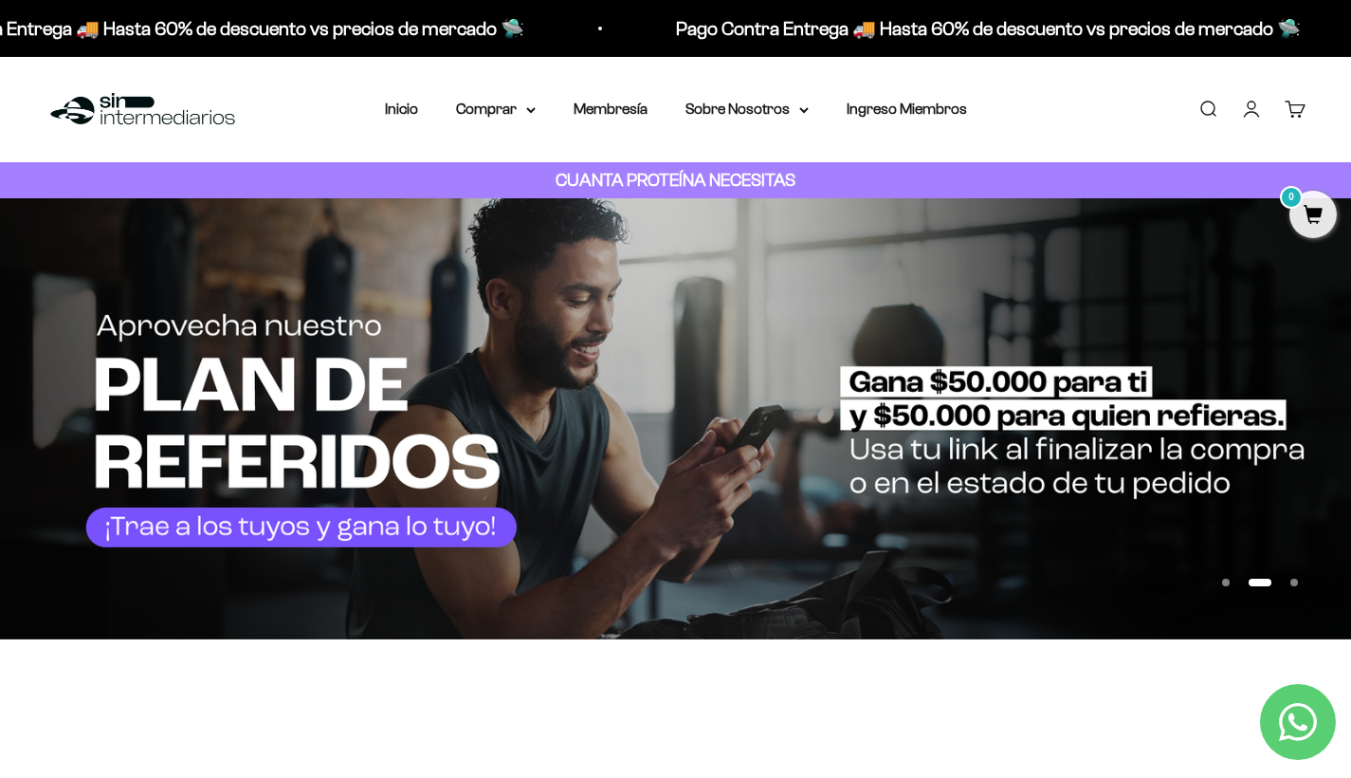
click at [1297, 580] on button "Ir al artículo 3" at bounding box center [1295, 582] width 8 height 8
click at [1224, 582] on button "Ir al artículo 1" at bounding box center [1226, 582] width 8 height 8
click at [1225, 580] on button "Ir al artículo 1" at bounding box center [1226, 582] width 8 height 8
click at [1292, 578] on button "Ir al artículo 3" at bounding box center [1295, 582] width 8 height 8
